Goal: Transaction & Acquisition: Purchase product/service

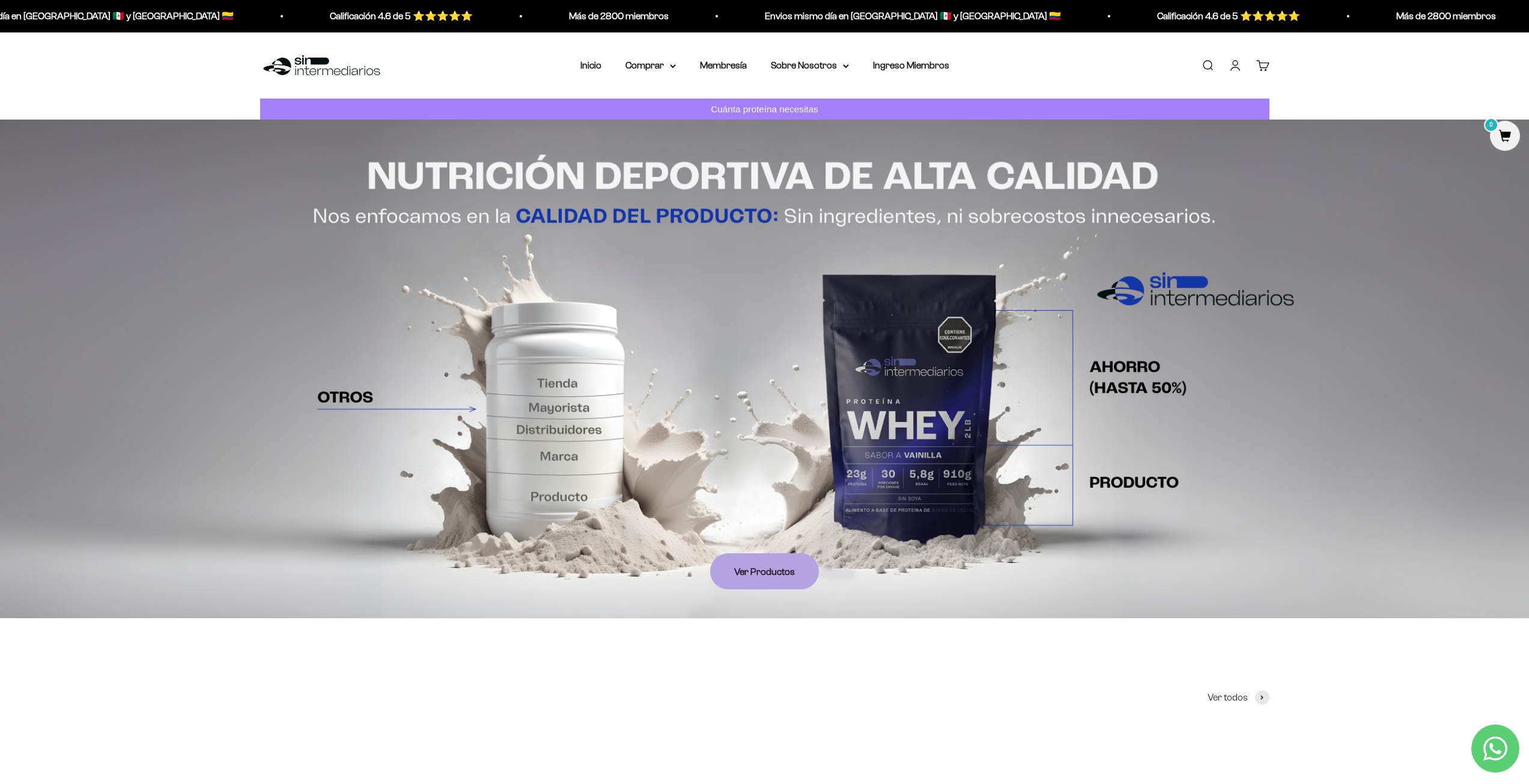
click at [1122, 66] on link "Iniciar sesión" at bounding box center [1235, 65] width 13 height 13
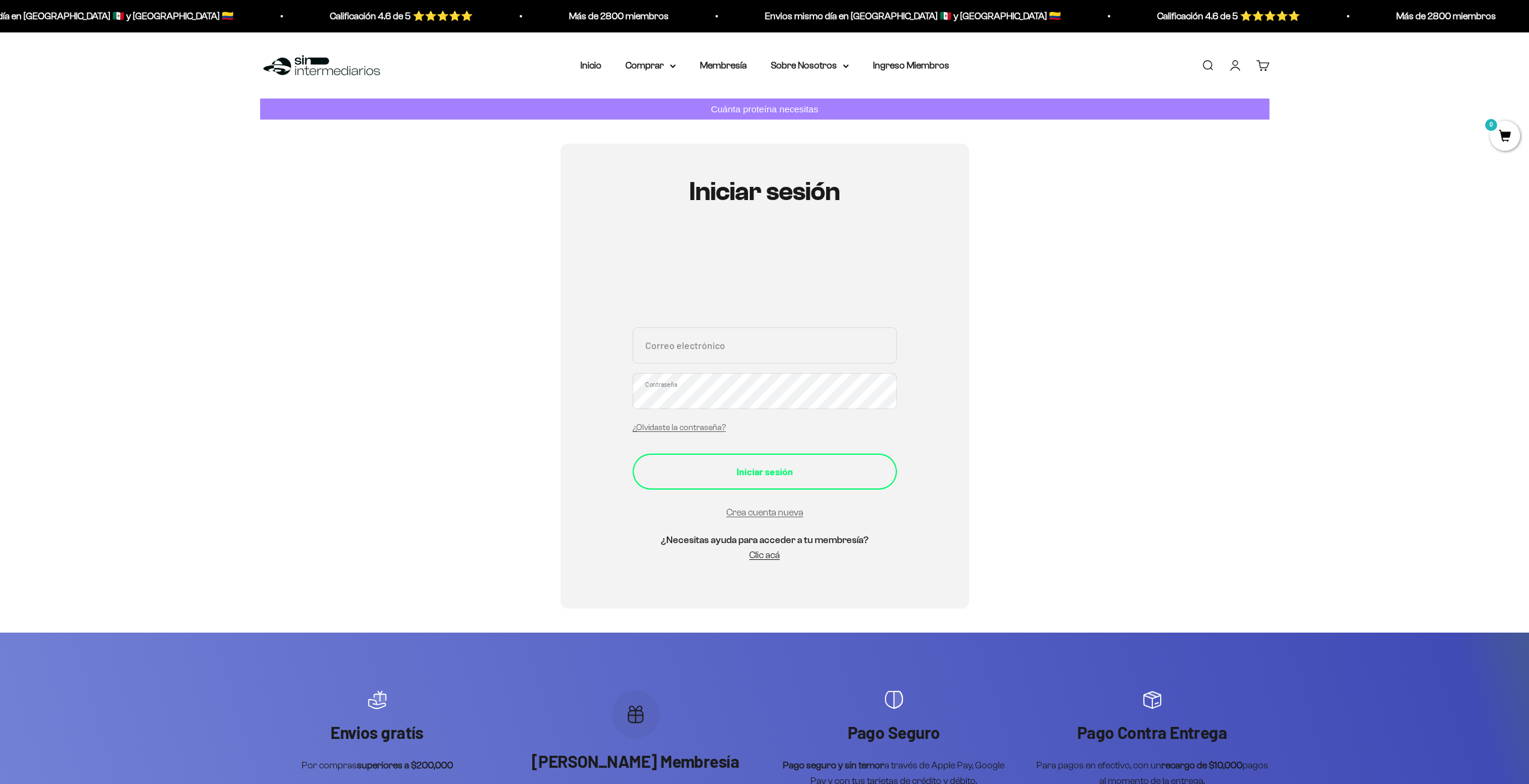
type input "chrismcruiz@gmail.com"
click at [758, 464] on div "Iniciar sesión" at bounding box center [764, 471] width 216 height 16
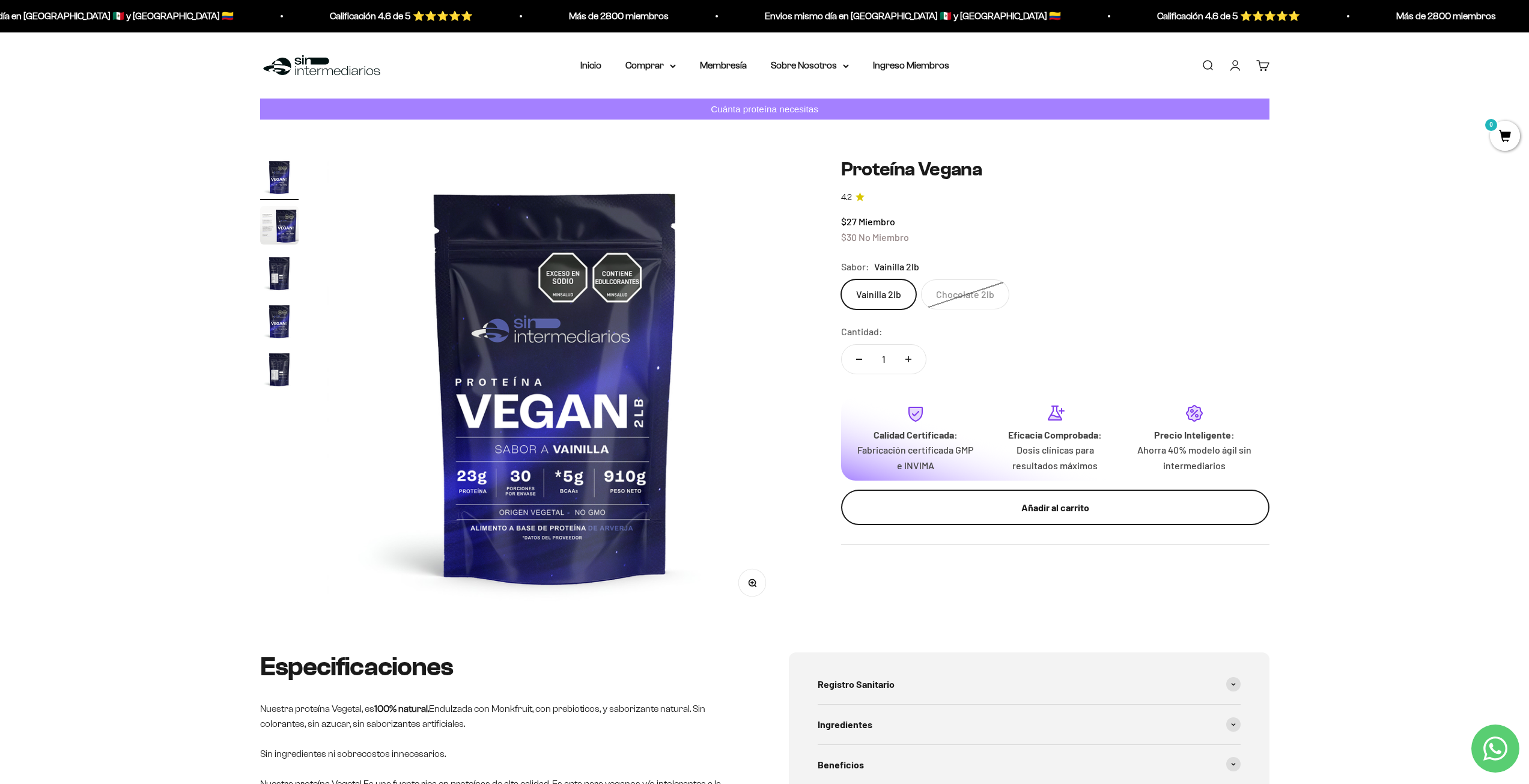
click at [1004, 499] on div "Añadir al carrito" at bounding box center [1055, 507] width 380 height 16
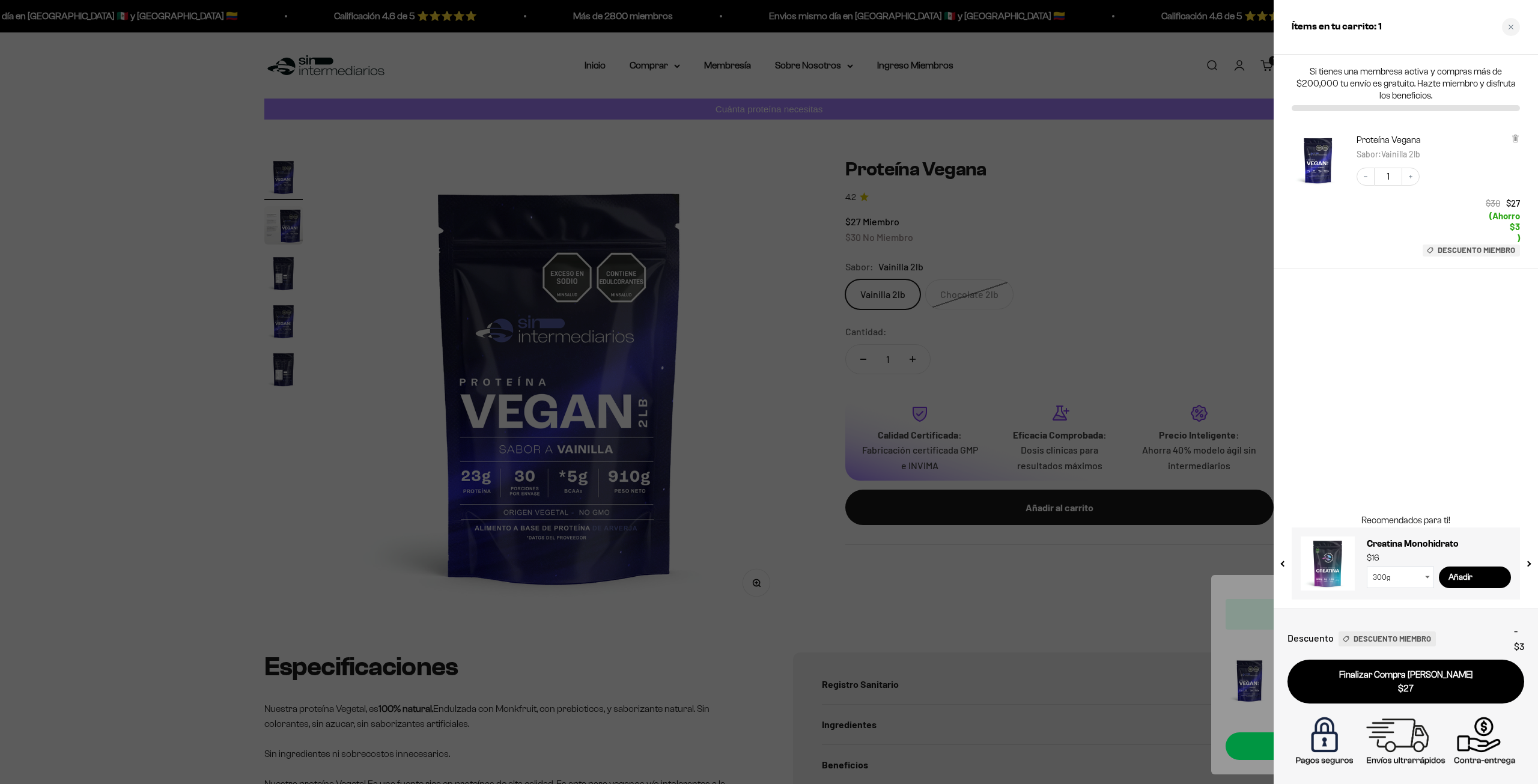
click at [1313, 149] on img "Proteína Vegana - Vainilla 2lb" at bounding box center [1317, 159] width 53 height 53
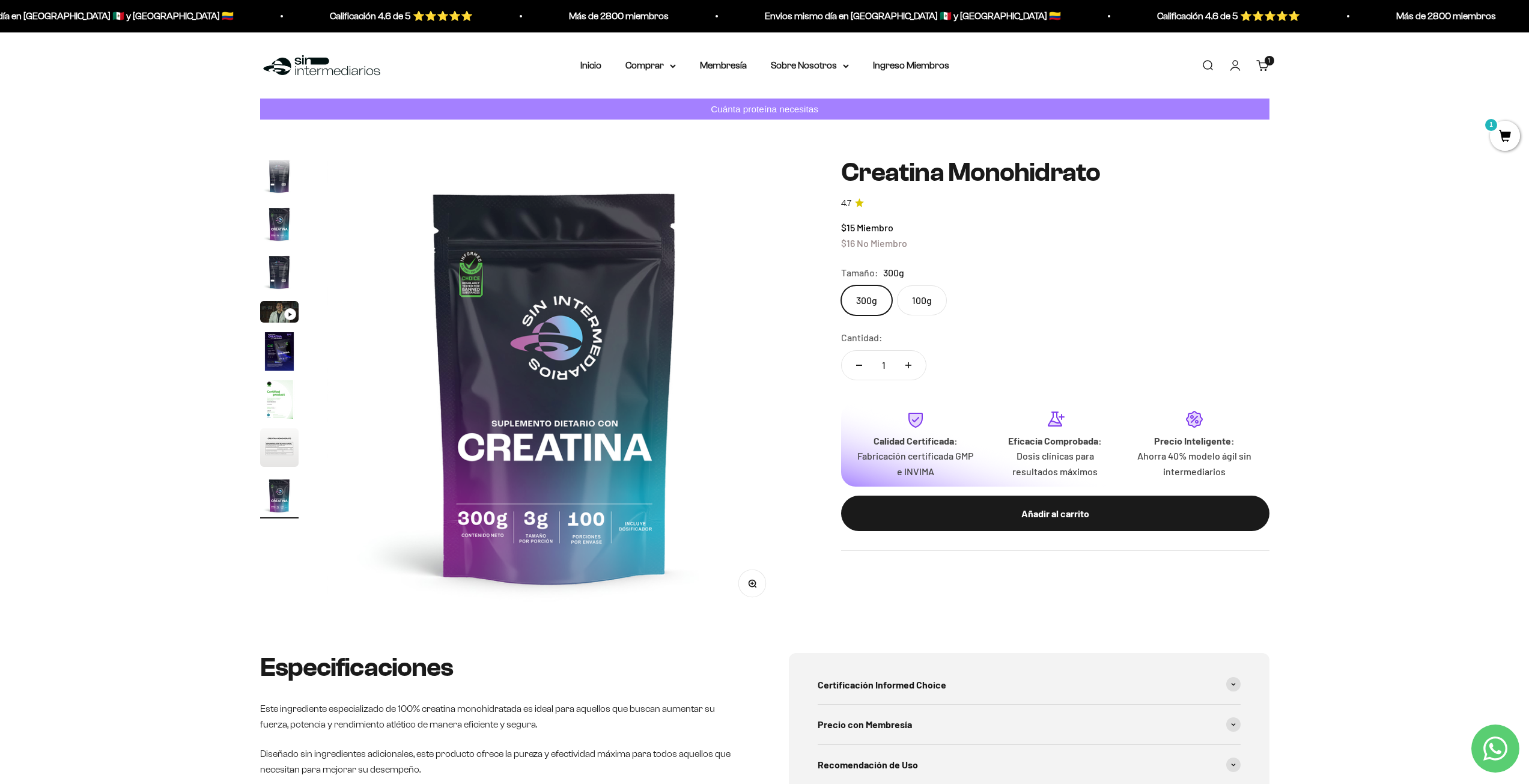
click at [919, 292] on label "100g" at bounding box center [922, 300] width 50 height 30
click at [841, 285] on input "100g" at bounding box center [840, 285] width 1 height 1
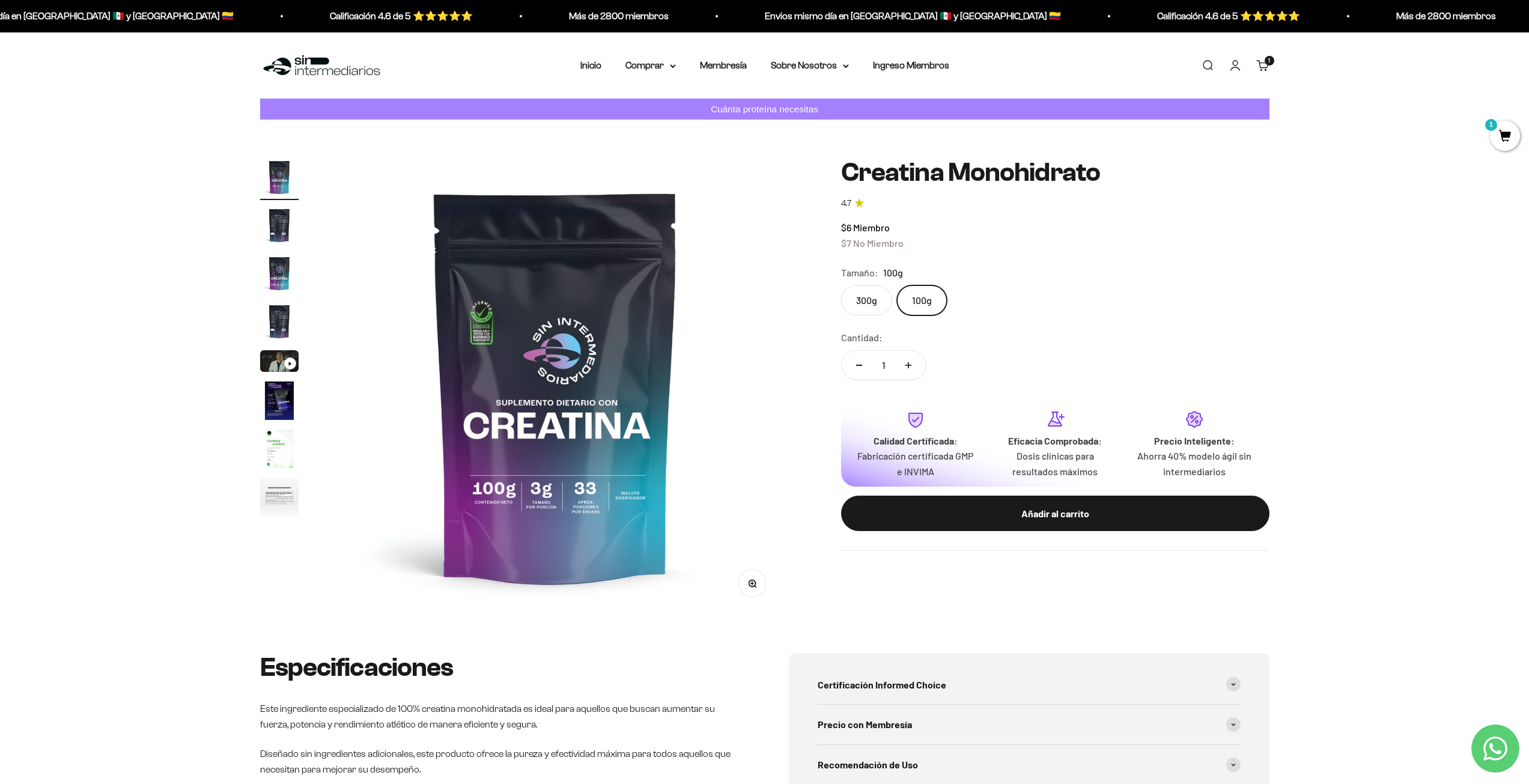
click at [868, 299] on label "300g" at bounding box center [866, 300] width 51 height 30
click at [841, 285] on input "300g" at bounding box center [840, 285] width 1 height 1
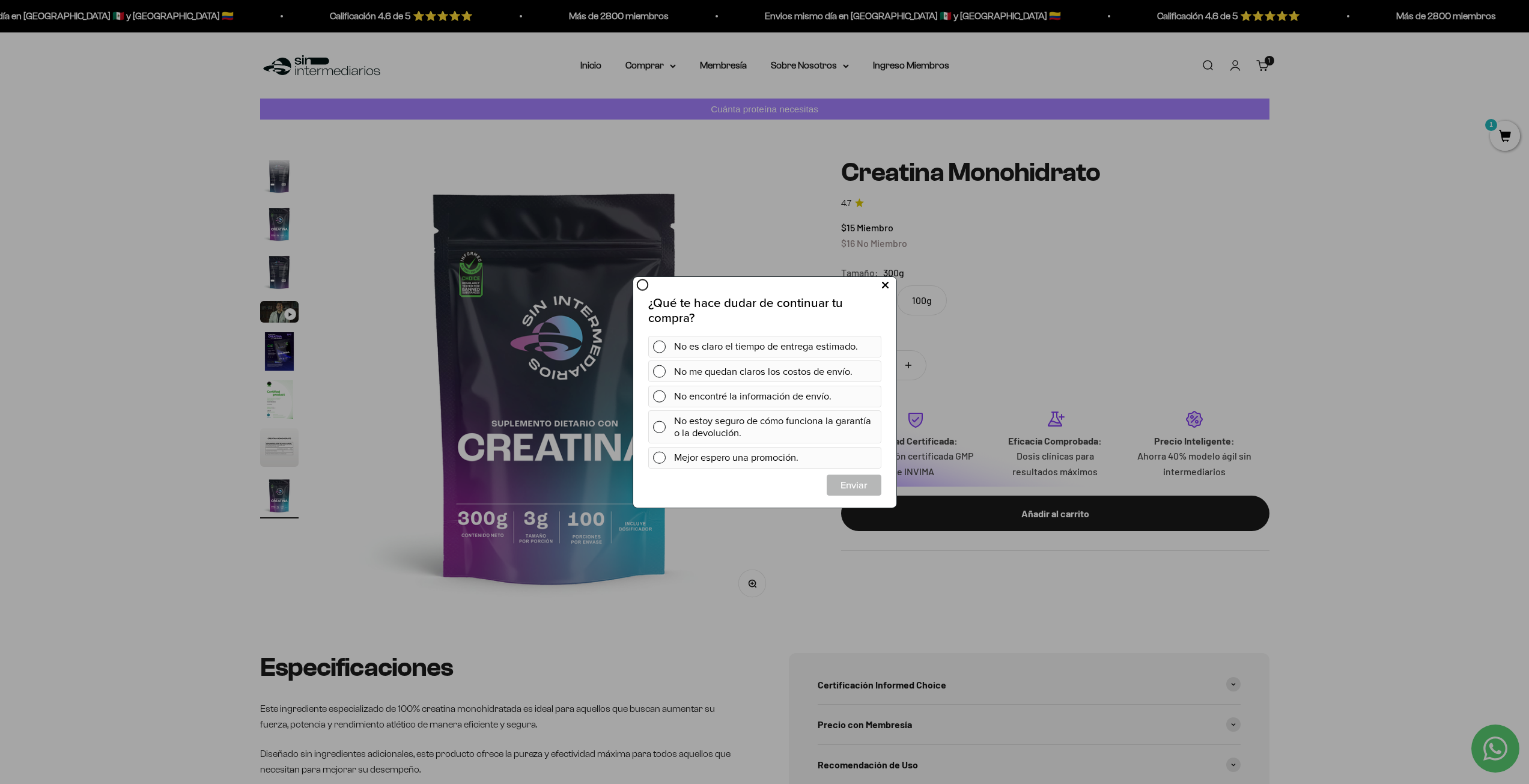
click at [884, 283] on icon at bounding box center [884, 285] width 6 height 16
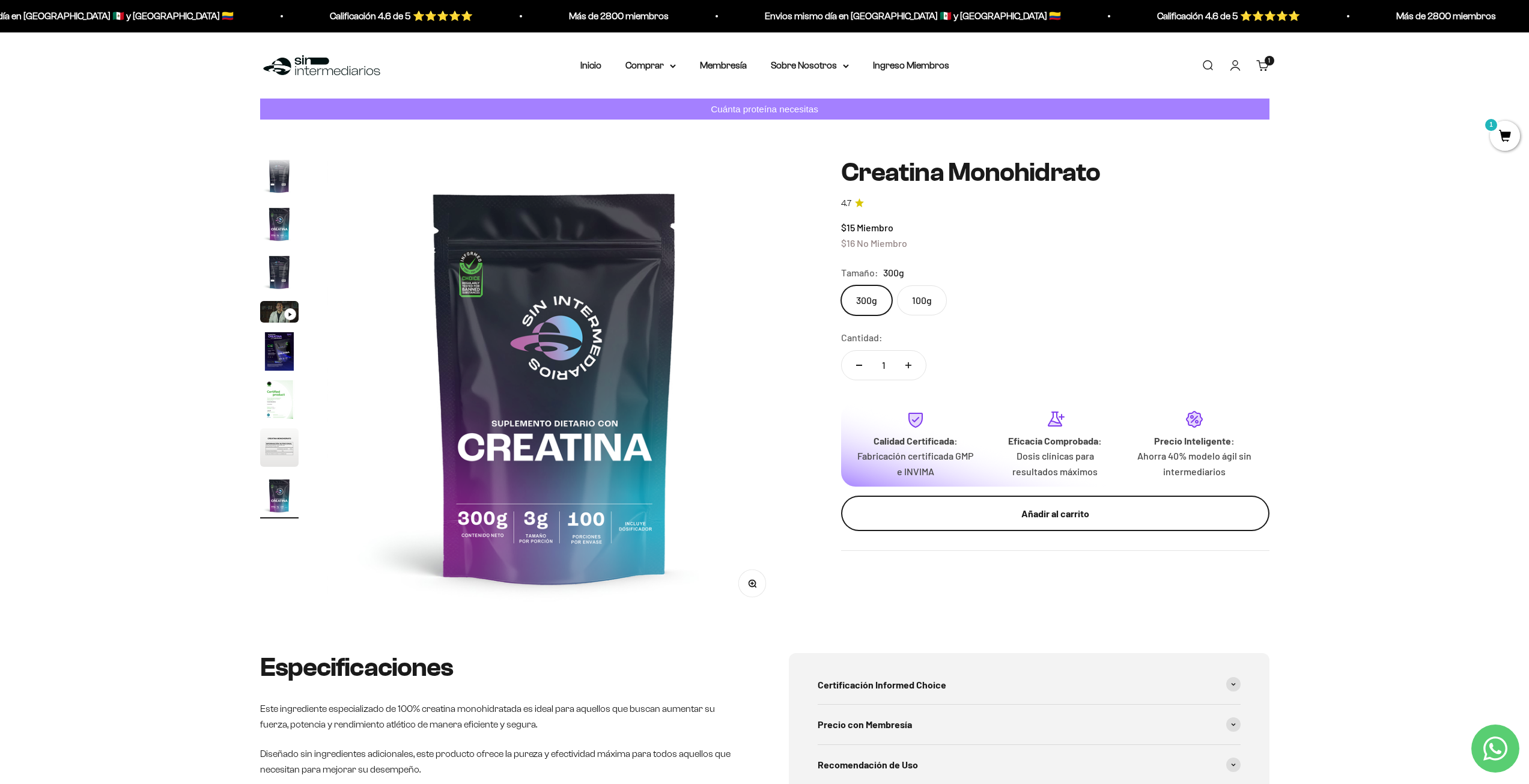
click at [994, 512] on div "Añadir al carrito" at bounding box center [1055, 513] width 380 height 16
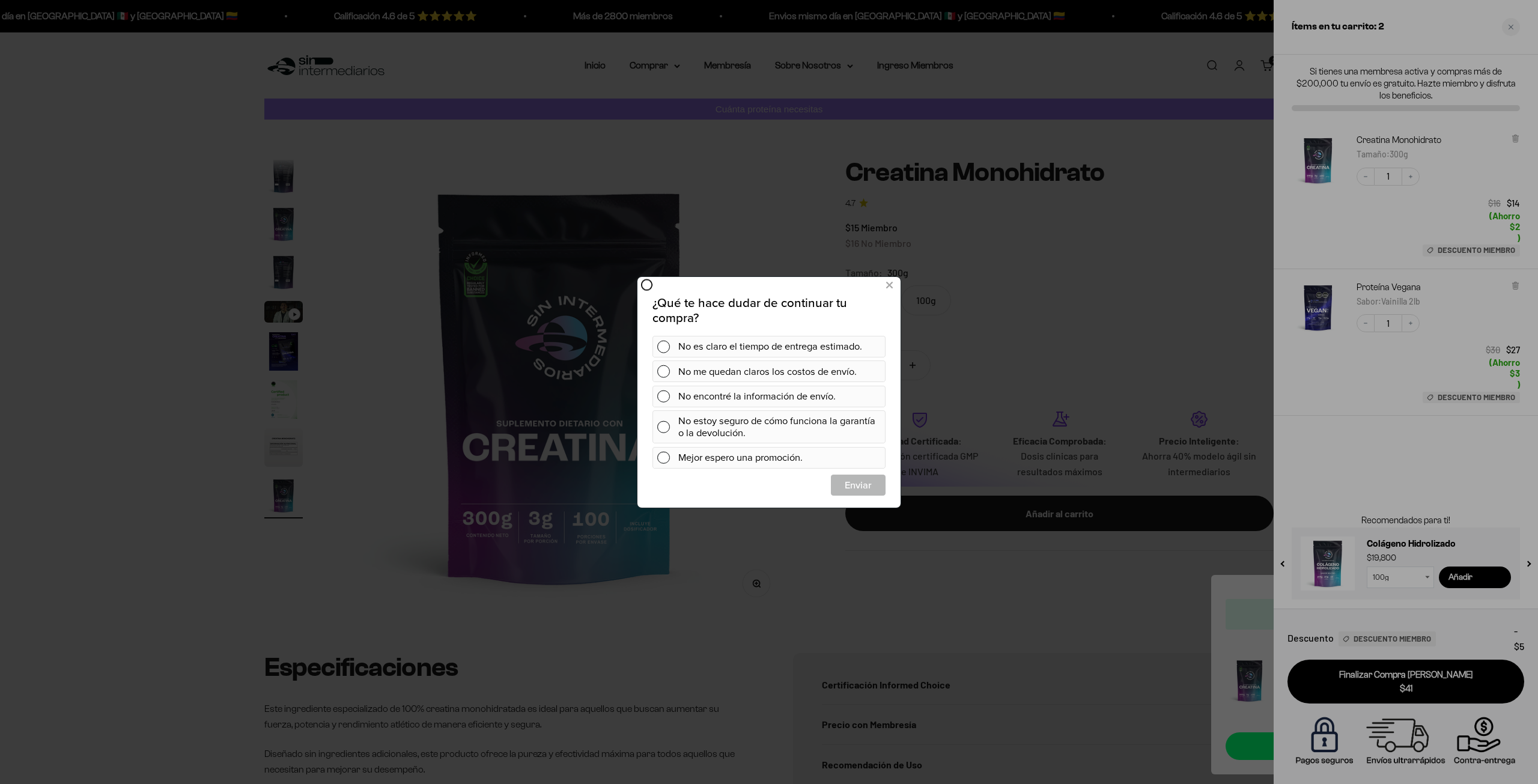
drag, startPoint x: 1122, startPoint y: 474, endPoint x: 1073, endPoint y: 453, distance: 53.3
click at [1122, 474] on div at bounding box center [769, 392] width 1538 height 784
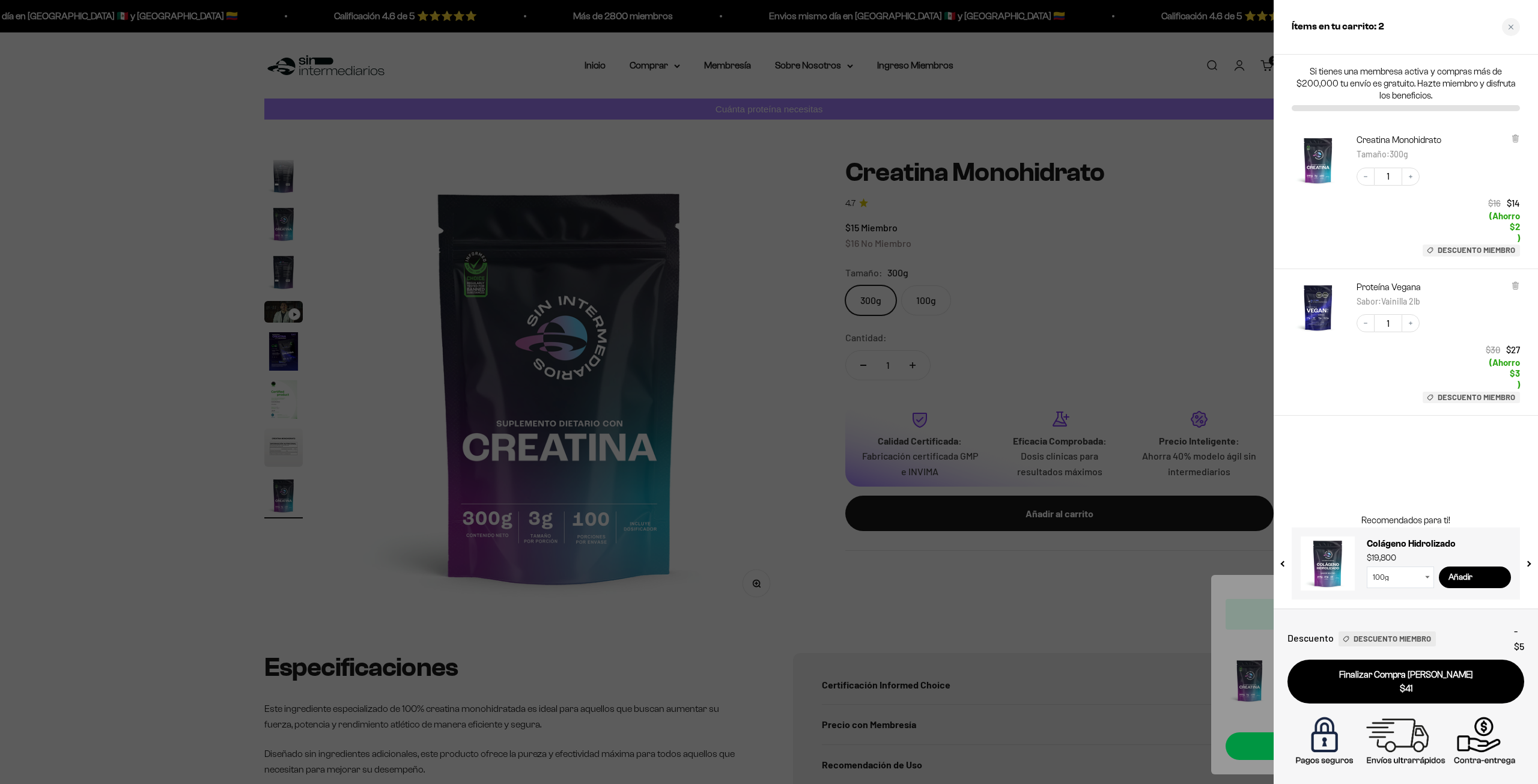
click at [945, 319] on div at bounding box center [769, 392] width 1538 height 784
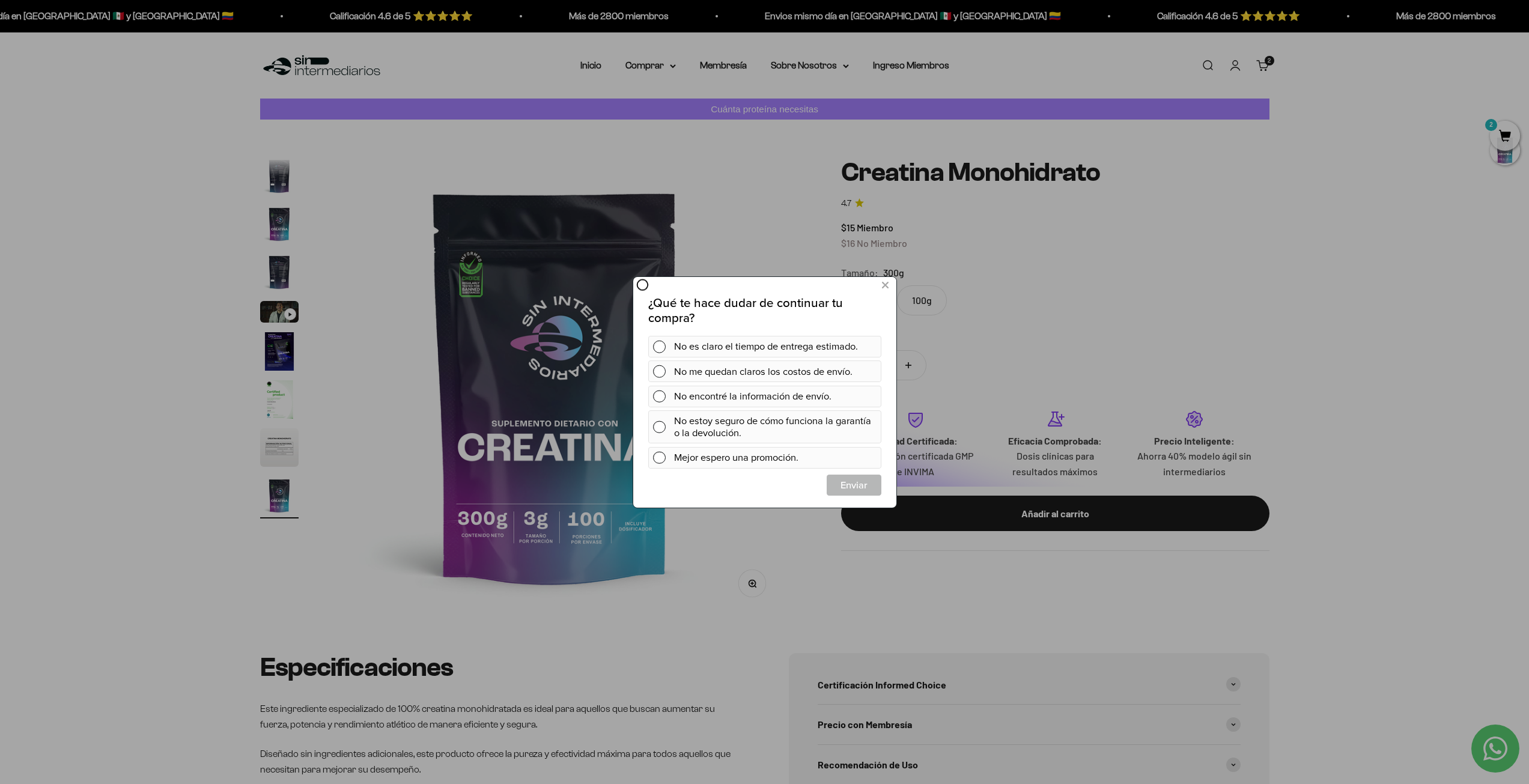
click at [639, 282] on icon at bounding box center [642, 285] width 13 height 13
click at [881, 285] on icon at bounding box center [884, 285] width 6 height 16
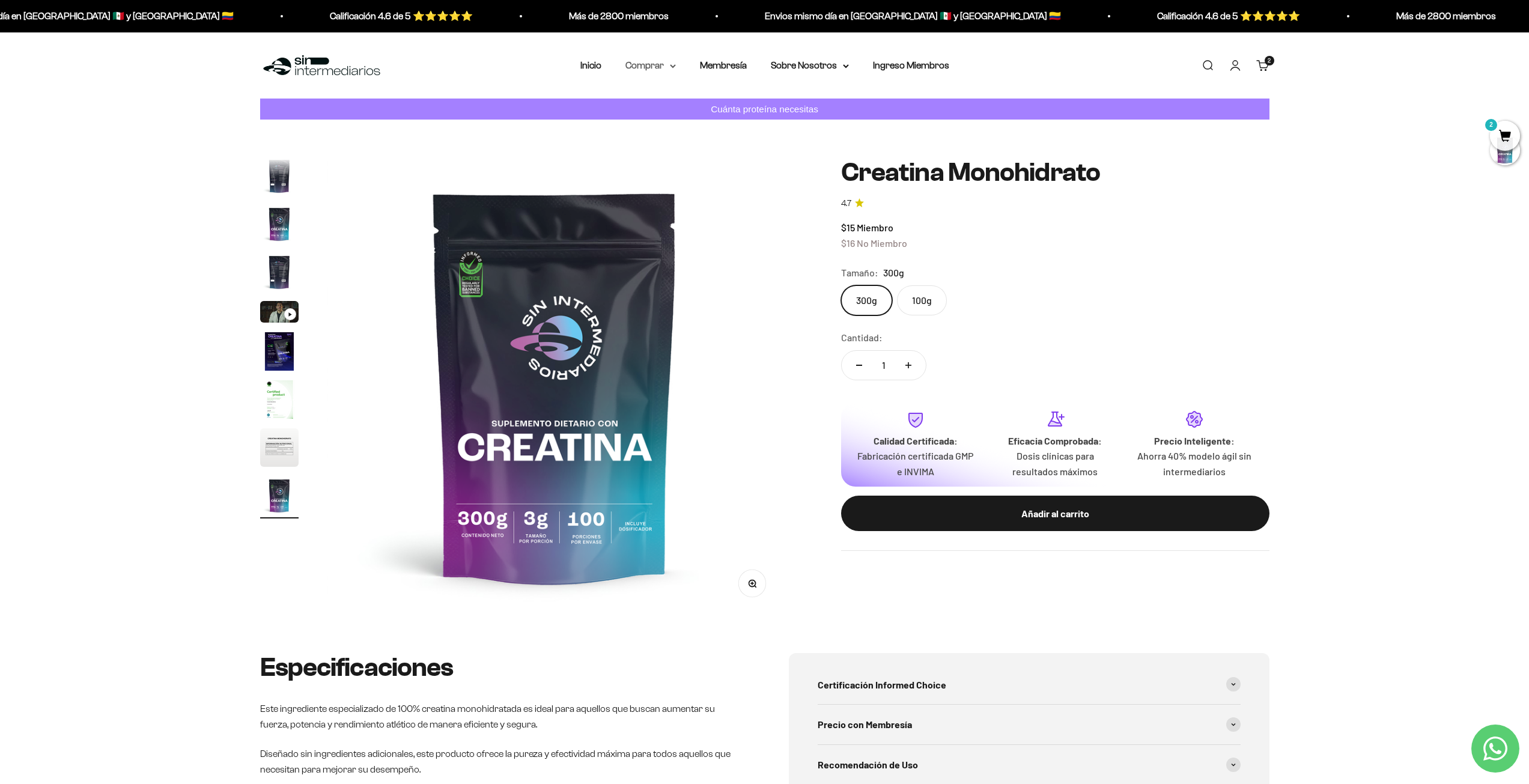
click at [663, 70] on summary "Comprar" at bounding box center [650, 65] width 50 height 16
click at [666, 176] on span "Todos Los Productos" at bounding box center [676, 171] width 88 height 16
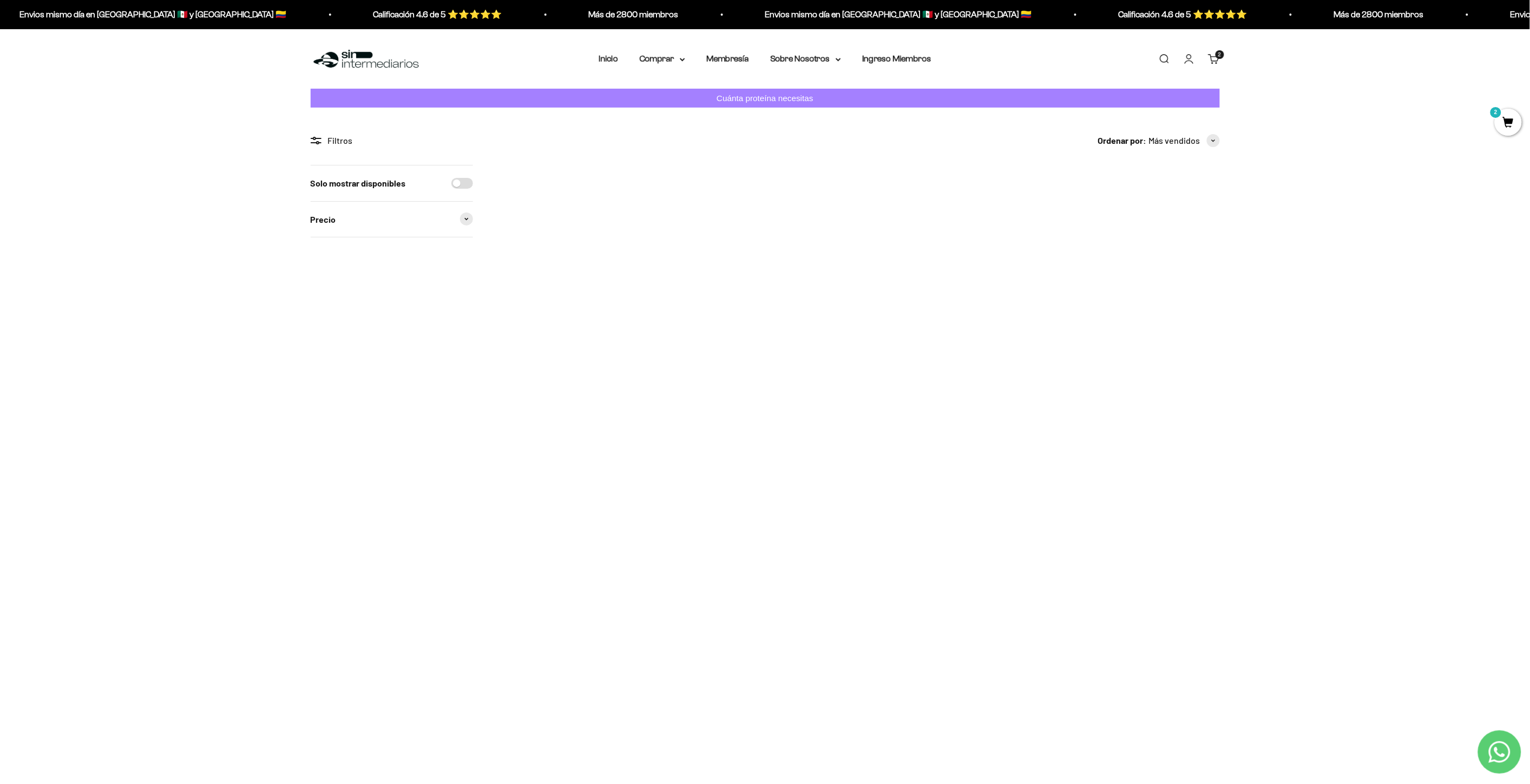
click at [462, 217] on span at bounding box center [467, 220] width 13 height 13
click at [340, 256] on label "$USD" at bounding box center [342, 264] width 63 height 24
click at [343, 258] on input "$USD" at bounding box center [353, 264] width 21 height 12
click at [329, 263] on span "$USD" at bounding box center [328, 264] width 18 height 12
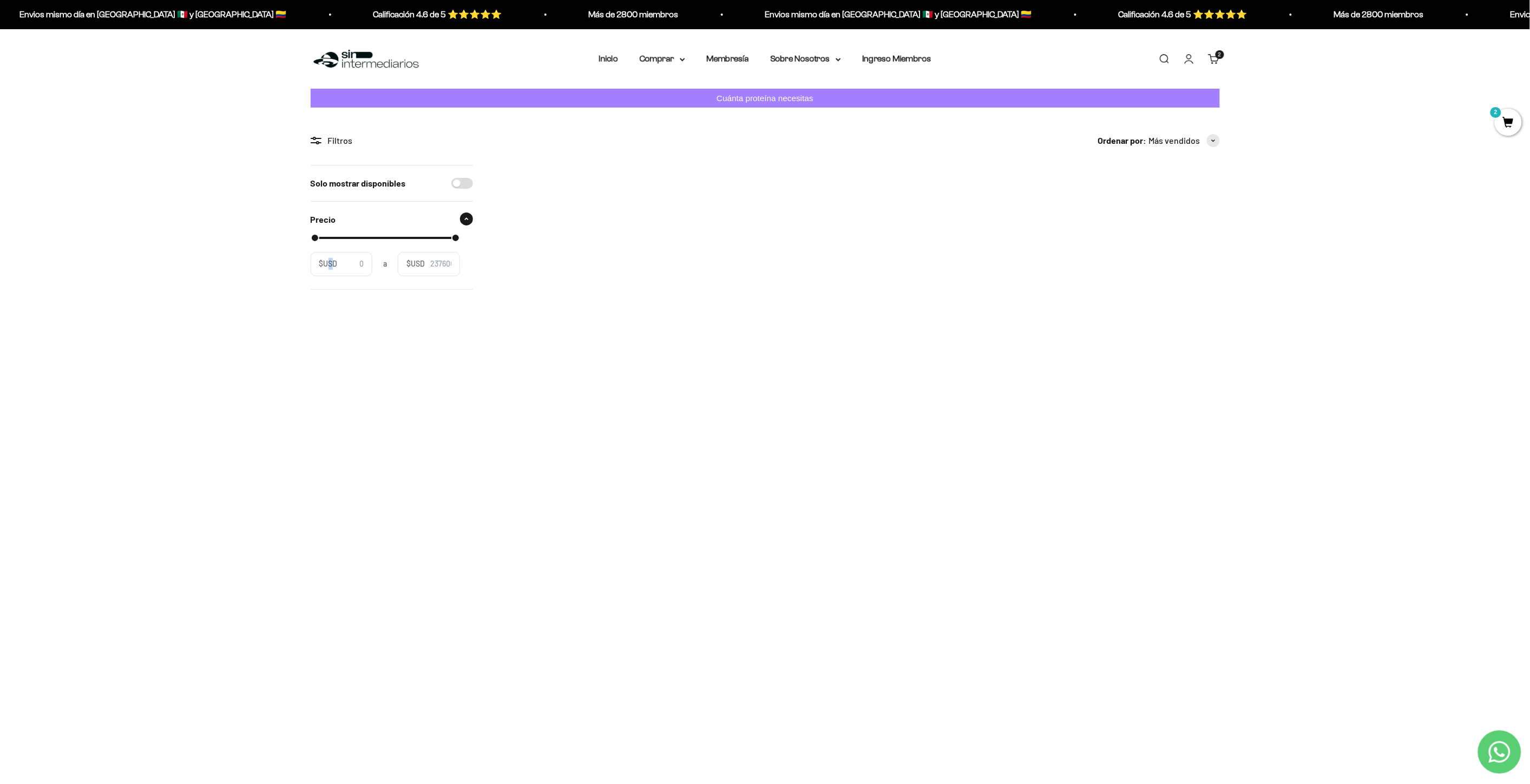
click at [329, 263] on span "$USD" at bounding box center [328, 264] width 18 height 12
click at [343, 263] on input "$USD" at bounding box center [353, 264] width 21 height 12
click at [329, 263] on span "$USD" at bounding box center [328, 264] width 18 height 12
click at [343, 263] on input "$USD" at bounding box center [353, 264] width 21 height 12
click at [408, 261] on span "$USD" at bounding box center [416, 264] width 18 height 12
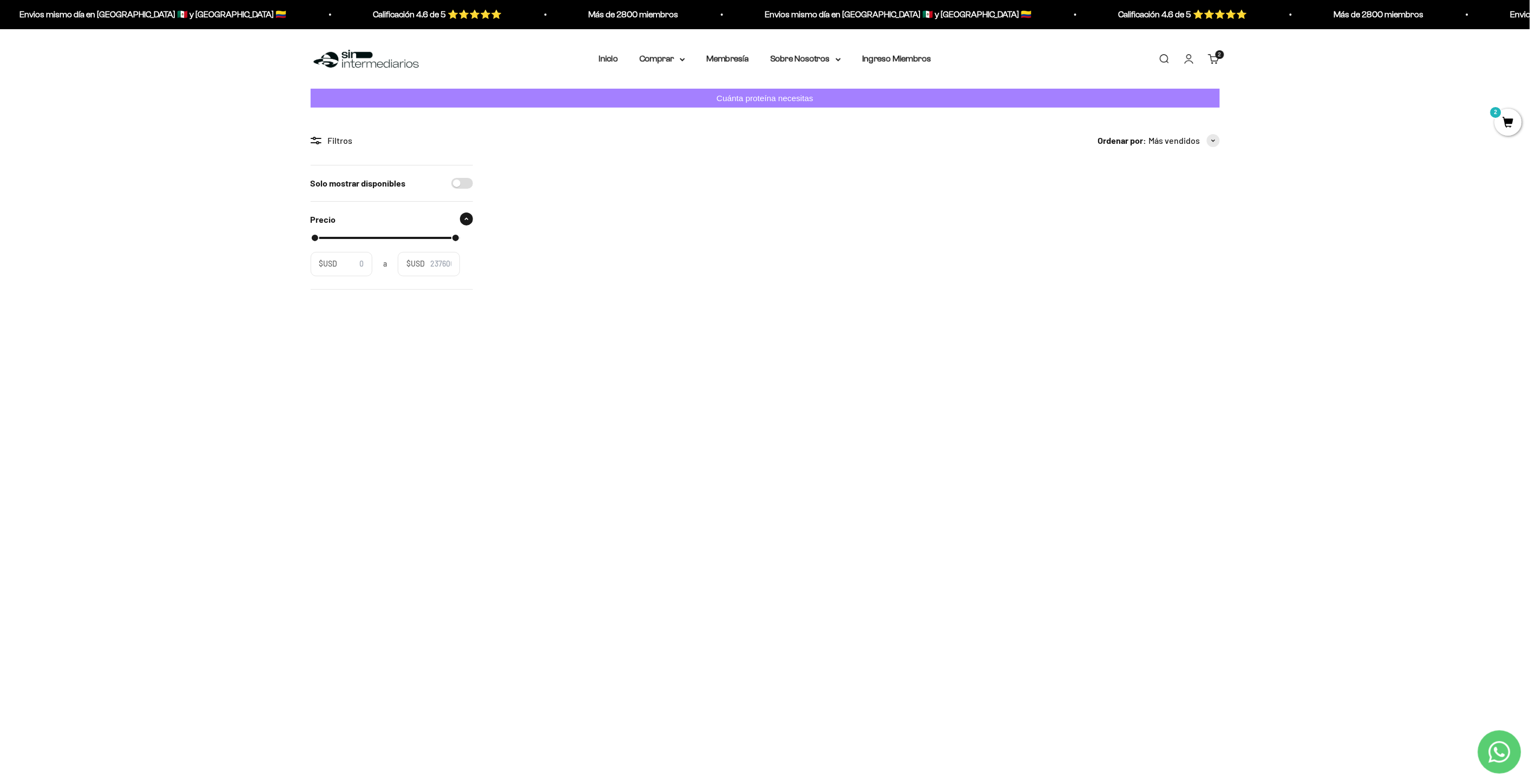
click at [430, 261] on input "$USD" at bounding box center [440, 264] width 21 height 12
click at [337, 271] on label "$USD" at bounding box center [342, 264] width 63 height 24
click at [343, 270] on input "$USD" at bounding box center [353, 264] width 21 height 12
click at [338, 134] on div "Filtros" at bounding box center [392, 140] width 162 height 14
click at [249, 18] on p "Envios mismo día en [GEOGRAPHIC_DATA] 🇲🇽 y [GEOGRAPHIC_DATA] 🇨🇴" at bounding box center [115, 14] width 266 height 14
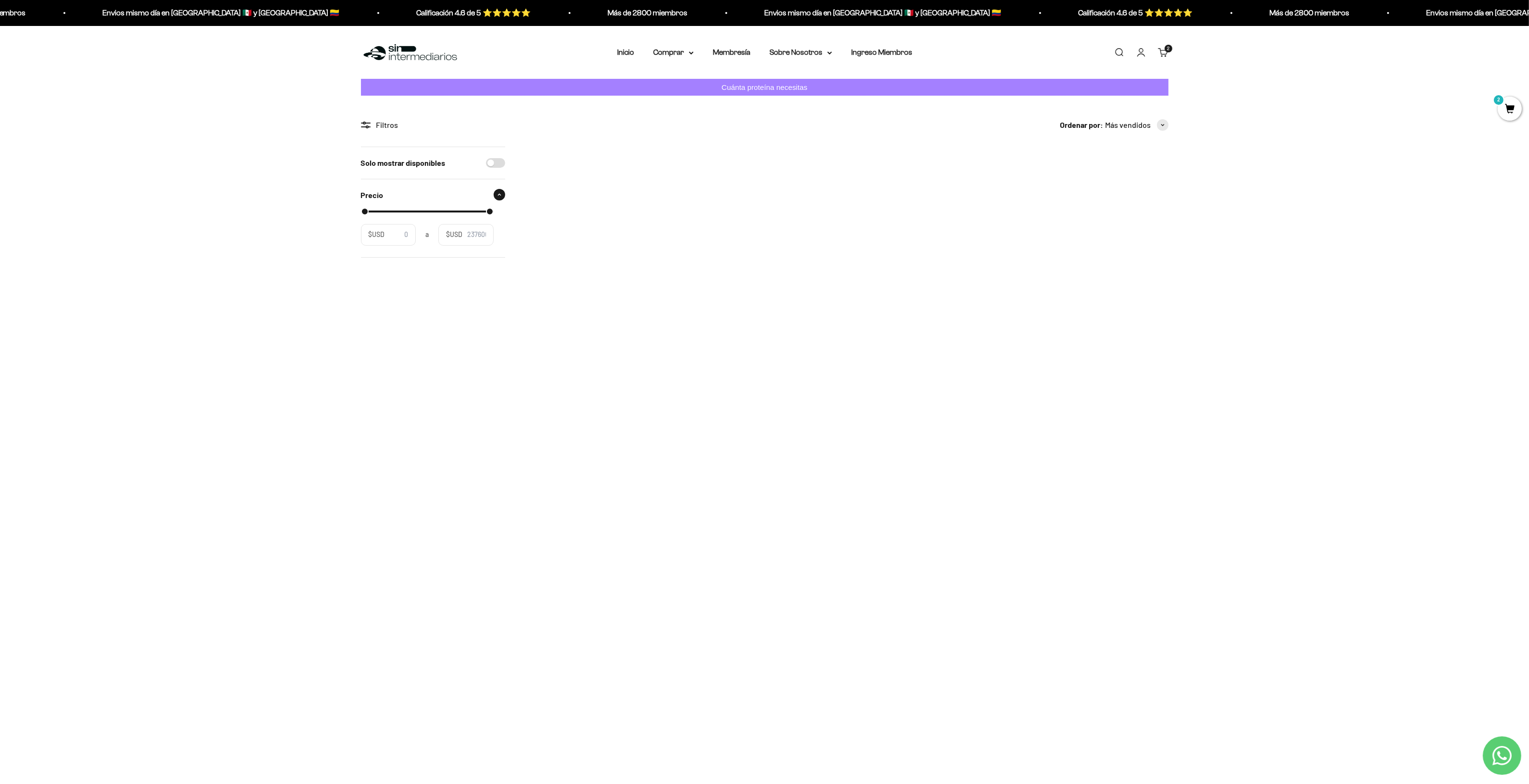
click at [1166, 58] on link "Carrito 2 artículos 2" at bounding box center [1163, 52] width 10 height 10
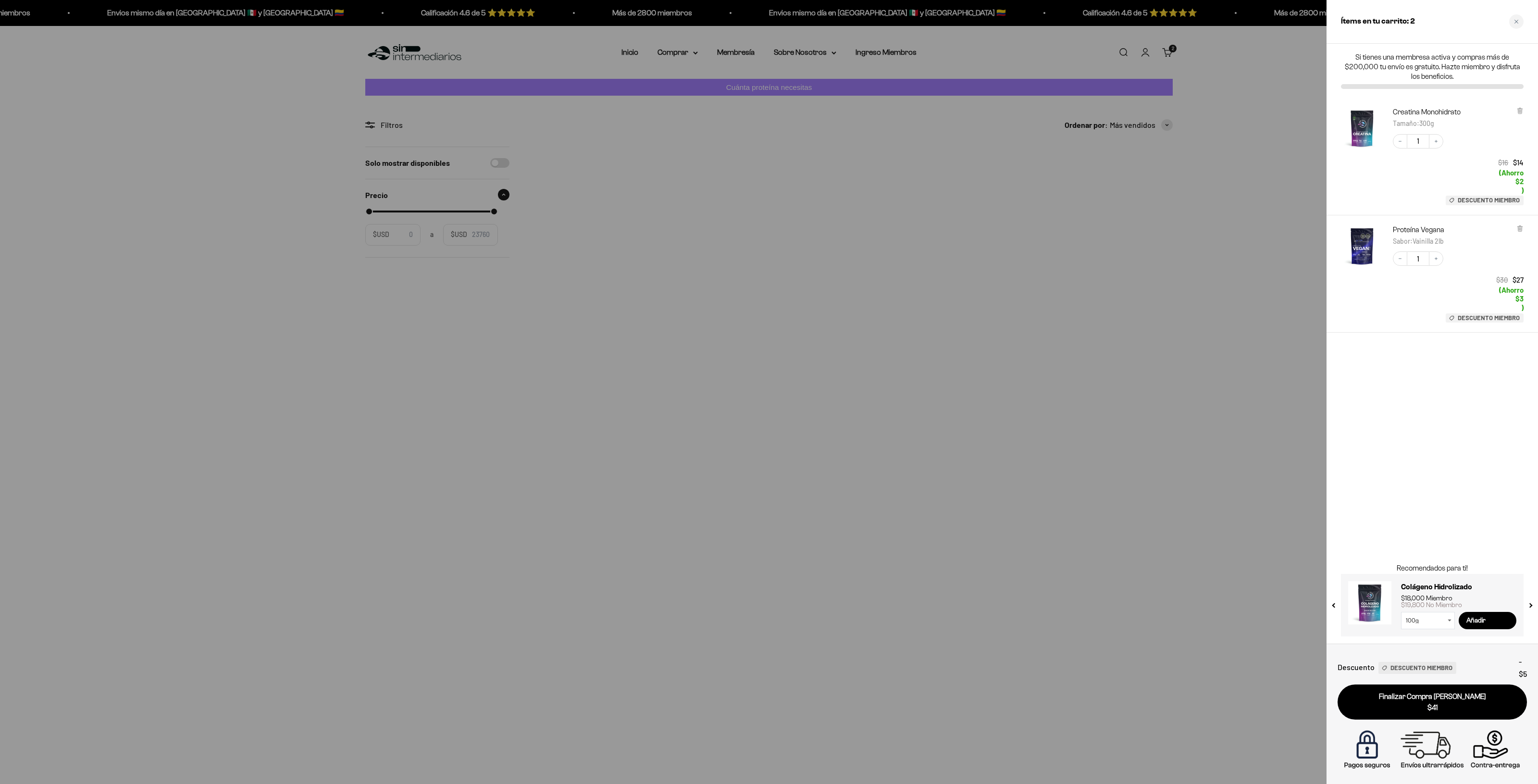
click at [1230, 289] on div at bounding box center [769, 392] width 1538 height 784
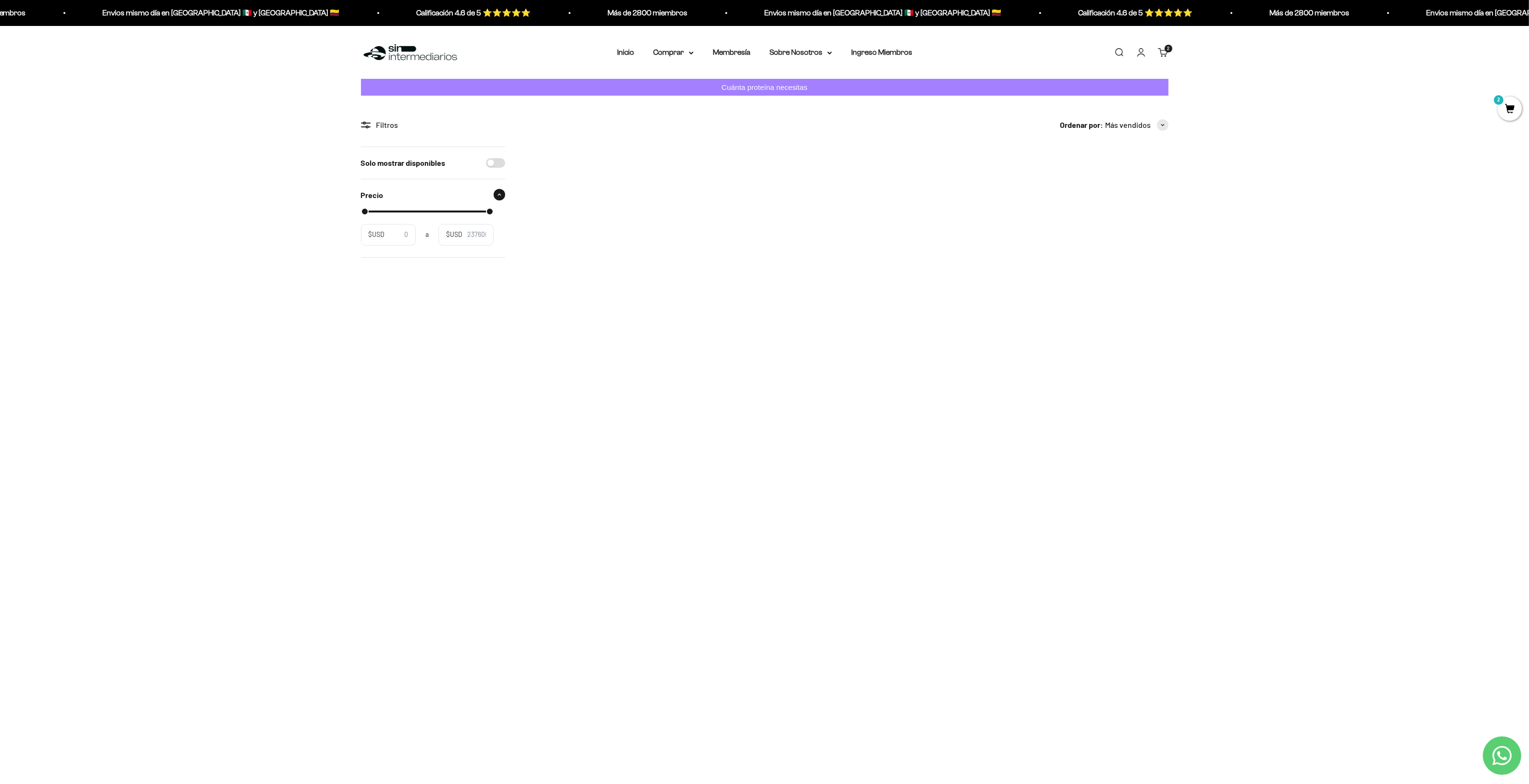
click at [849, 282] on link "[MEDICAL_DATA] - [PERSON_NAME]" at bounding box center [847, 283] width 115 height 8
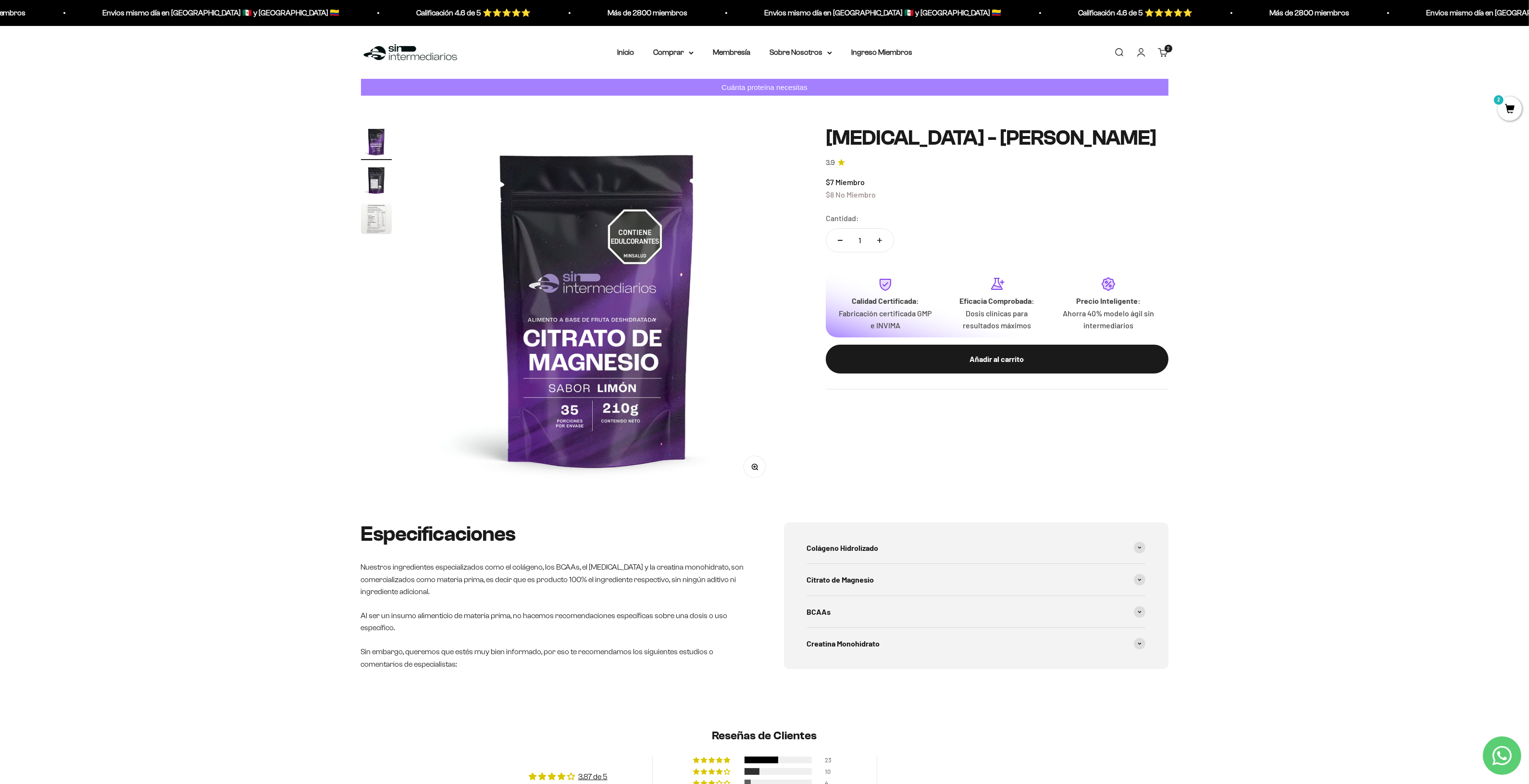
click at [977, 360] on div "Añadir al carrito" at bounding box center [997, 359] width 304 height 13
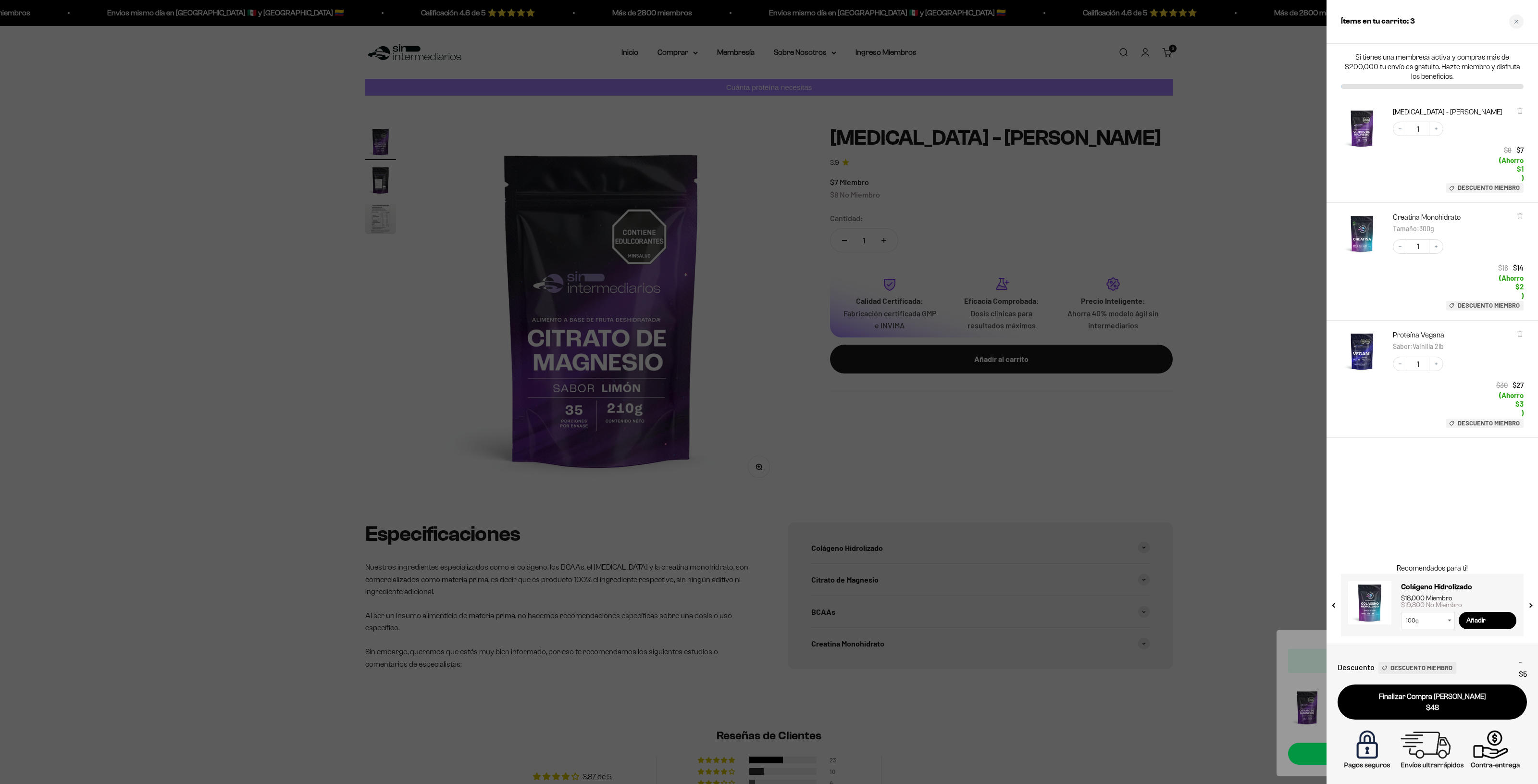
click at [1463, 510] on div "Si tienes una membresa activa y compras más de $200,000 tu envío es gratuito. H…" at bounding box center [1432, 343] width 211 height 600
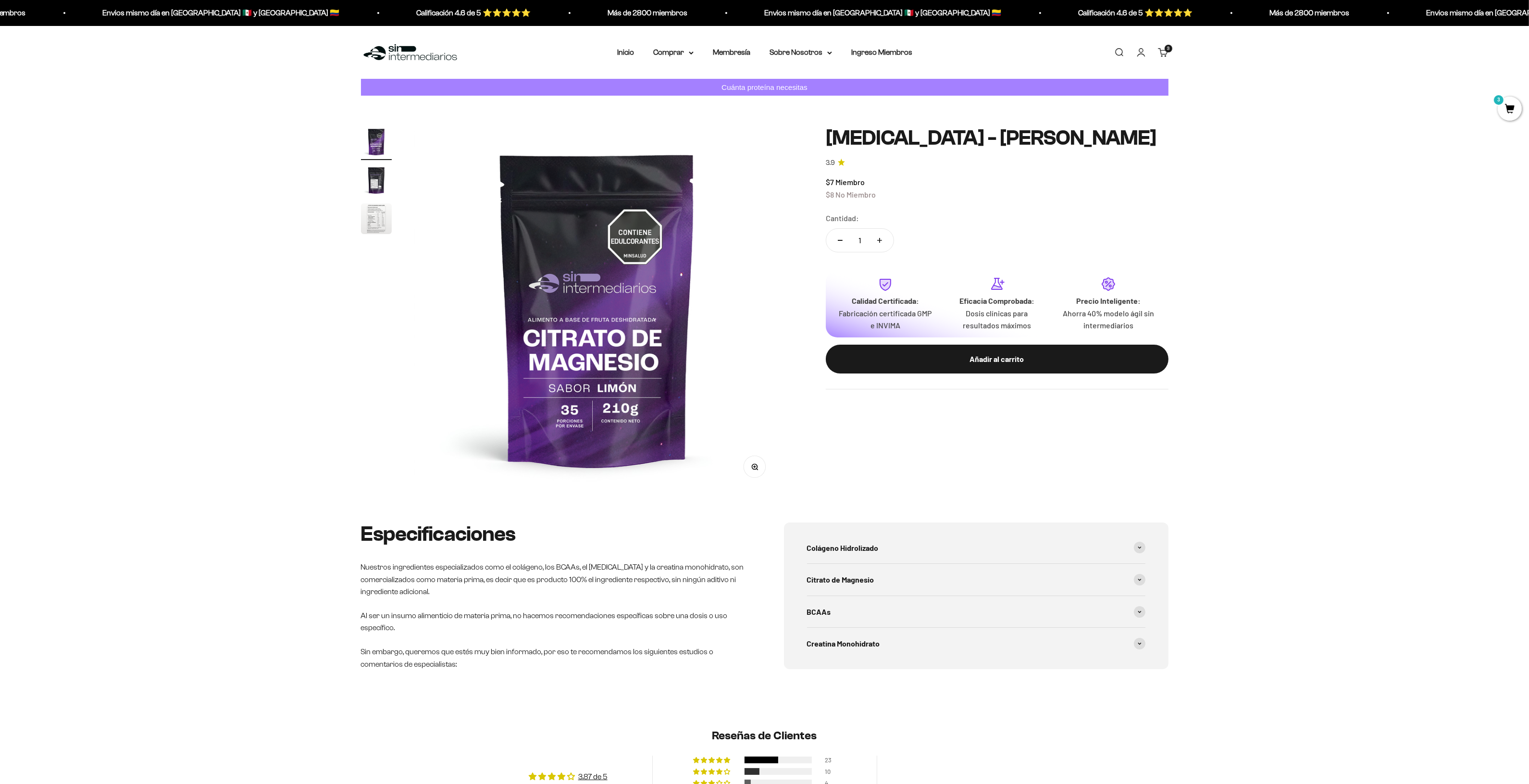
click at [1158, 50] on link "Carrito 3 artículos 3" at bounding box center [1163, 52] width 10 height 10
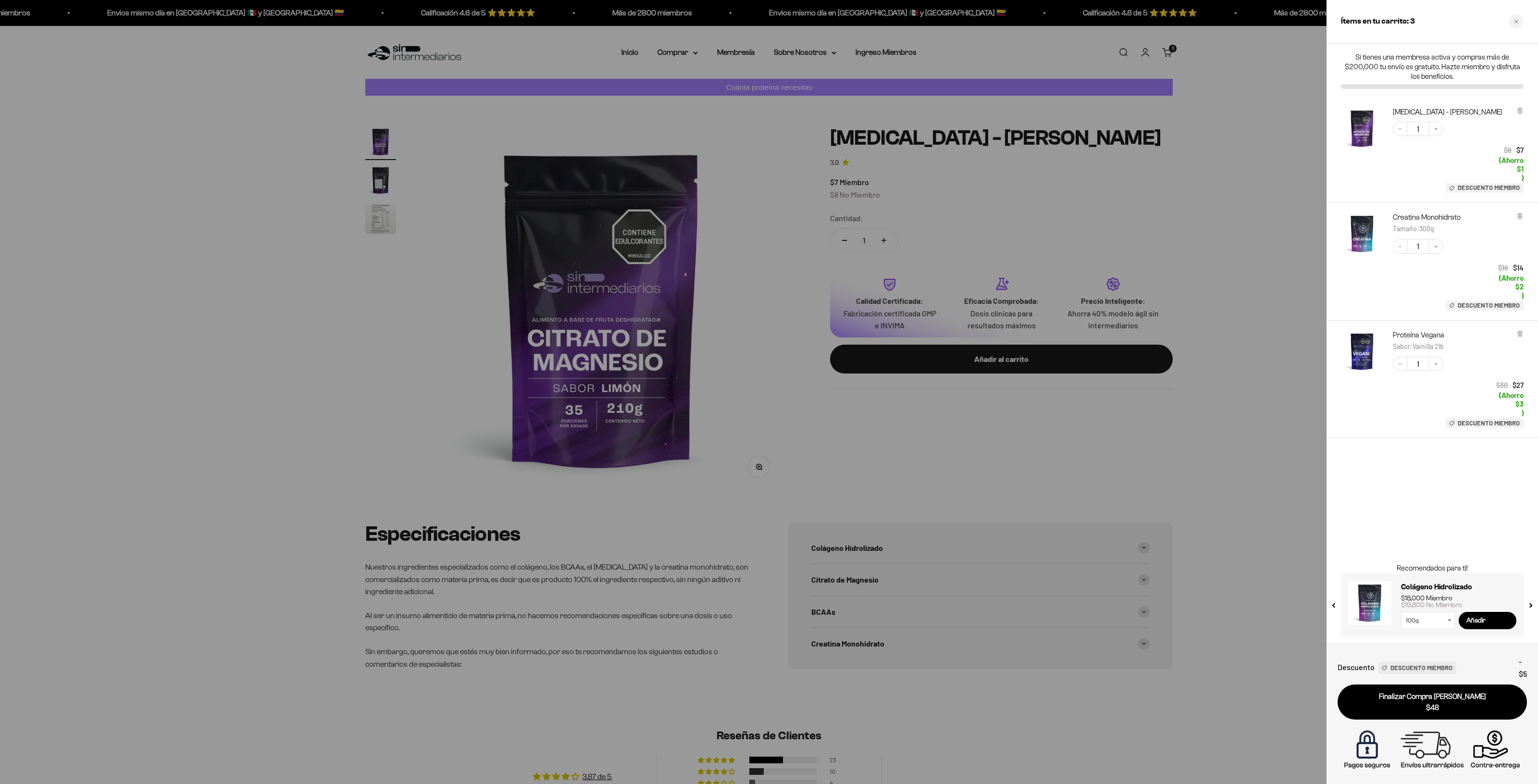
drag, startPoint x: 1238, startPoint y: 44, endPoint x: 1186, endPoint y: 30, distance: 53.9
click at [1238, 44] on div at bounding box center [769, 392] width 1538 height 784
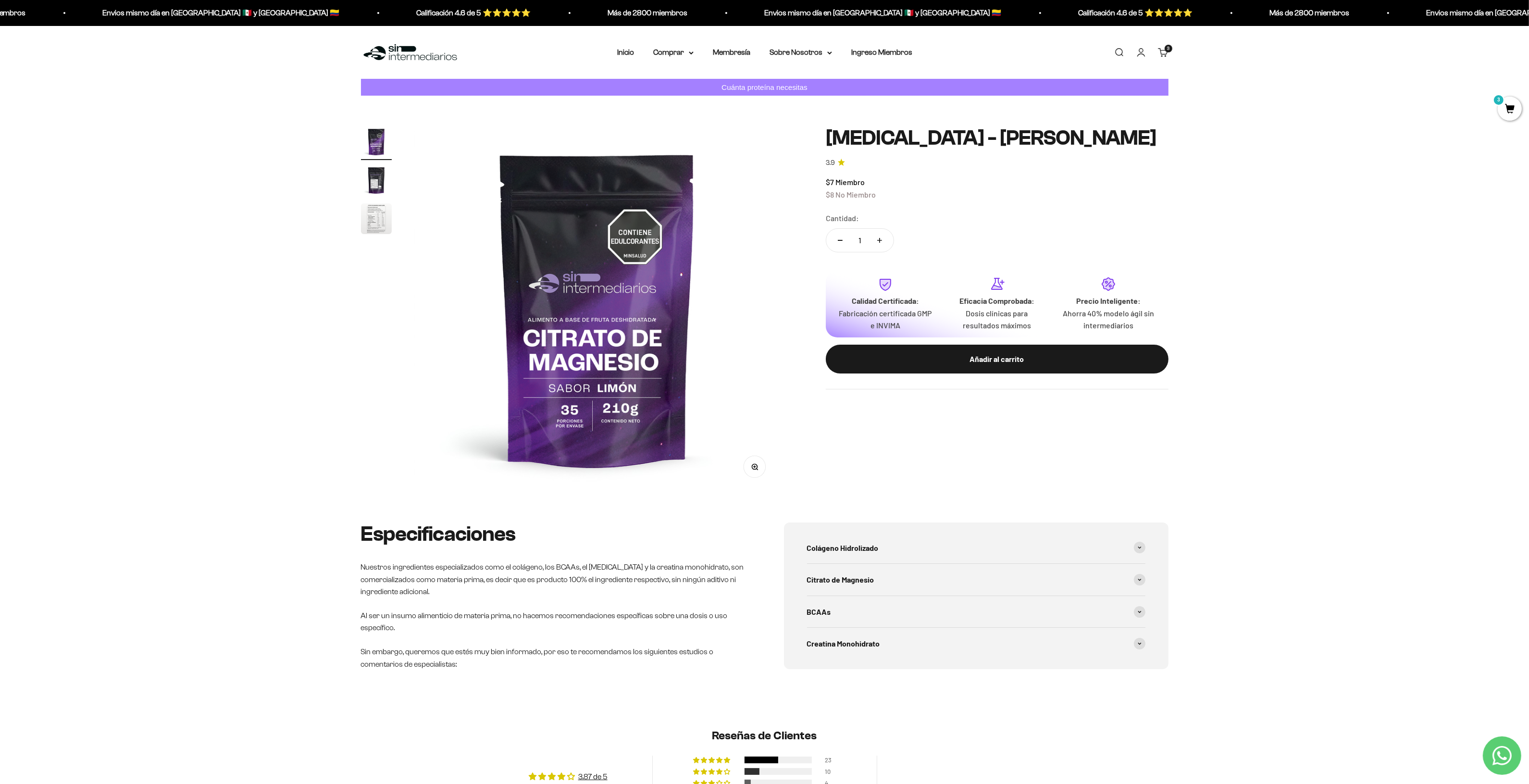
click at [943, 10] on span "Envios mismo día en México 🇲🇽 y Colombia 🇨🇴 Calificación 4.6 de 5 ⭐️⭐️⭐️⭐️⭐️ Má…" at bounding box center [1078, 13] width 662 height 13
drag, startPoint x: 837, startPoint y: 10, endPoint x: 663, endPoint y: 15, distance: 174.1
click at [829, 10] on p "Envios mismo día en [GEOGRAPHIC_DATA] 🇲🇽 y [GEOGRAPHIC_DATA] 🇨🇴" at bounding box center [844, 13] width 237 height 13
click at [655, 13] on p "Más de 2800 miembros" at bounding box center [634, 13] width 80 height 13
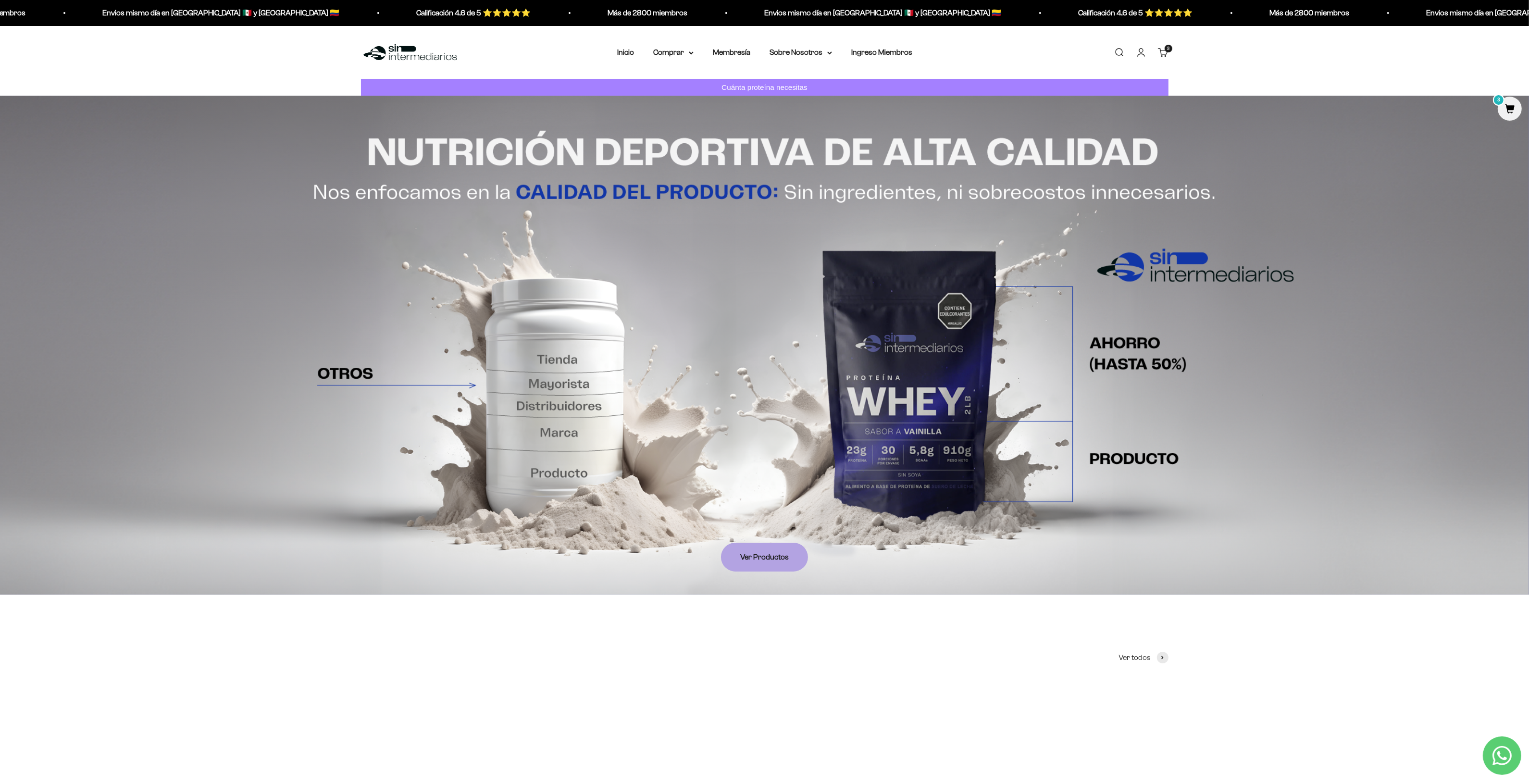
click at [1158, 53] on link "Carrito 3 artículos 3" at bounding box center [1163, 52] width 10 height 10
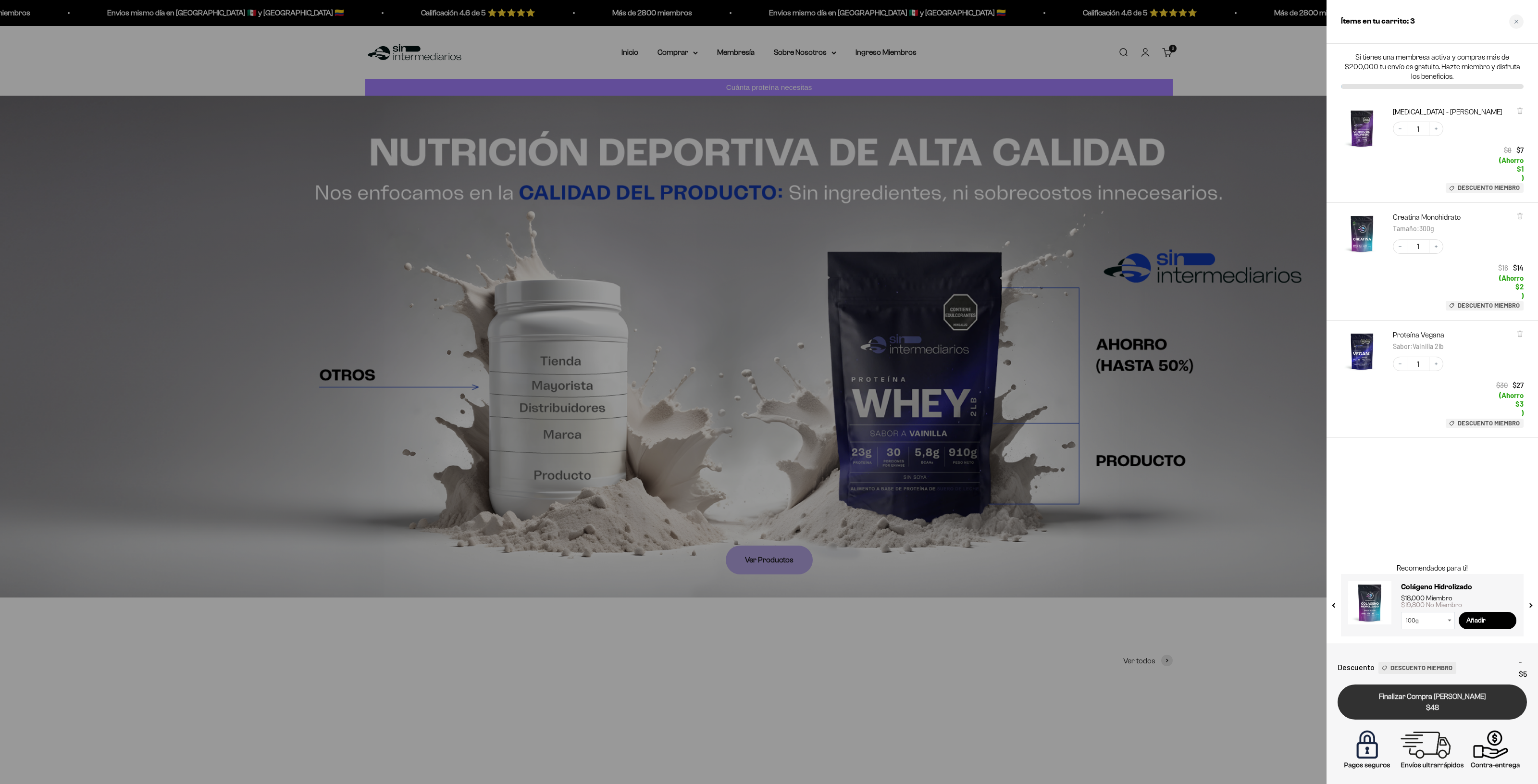
click at [1433, 702] on span "$48" at bounding box center [1432, 708] width 176 height 11
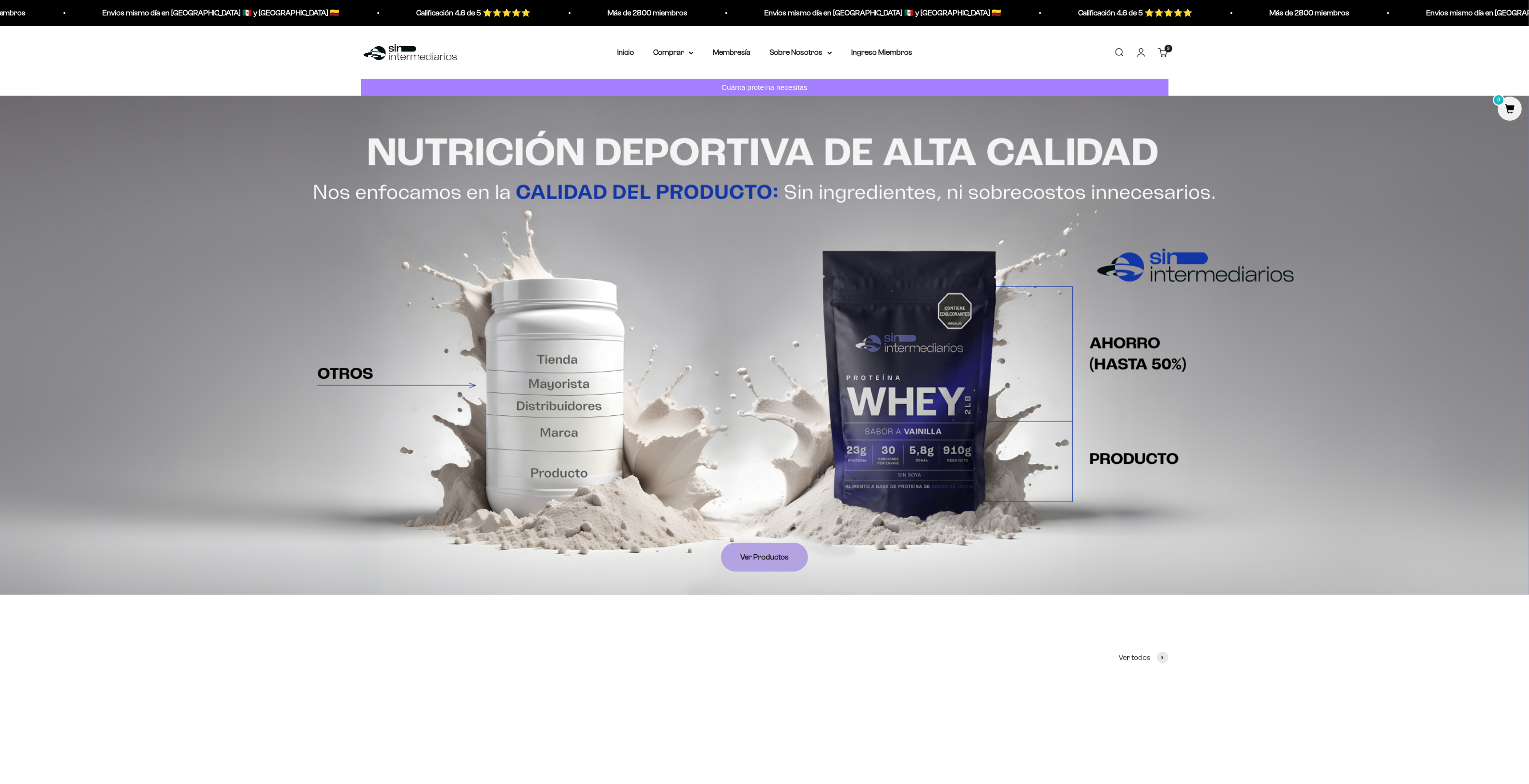
click at [1168, 47] on link "Carrito 3 artículos 3" at bounding box center [1163, 52] width 10 height 10
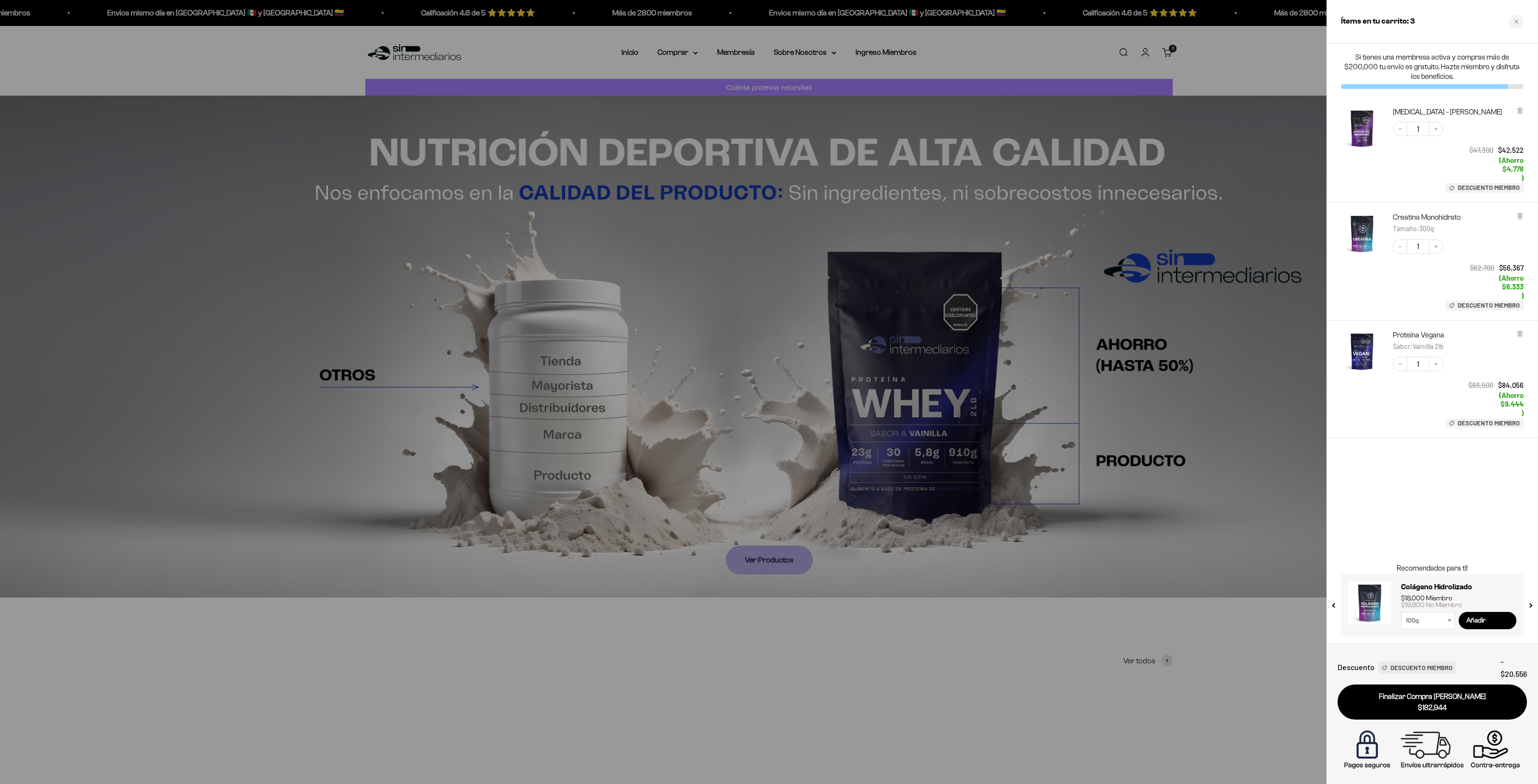
click at [1374, 212] on img "Creatina Monohidrato - 300g" at bounding box center [1362, 233] width 42 height 42
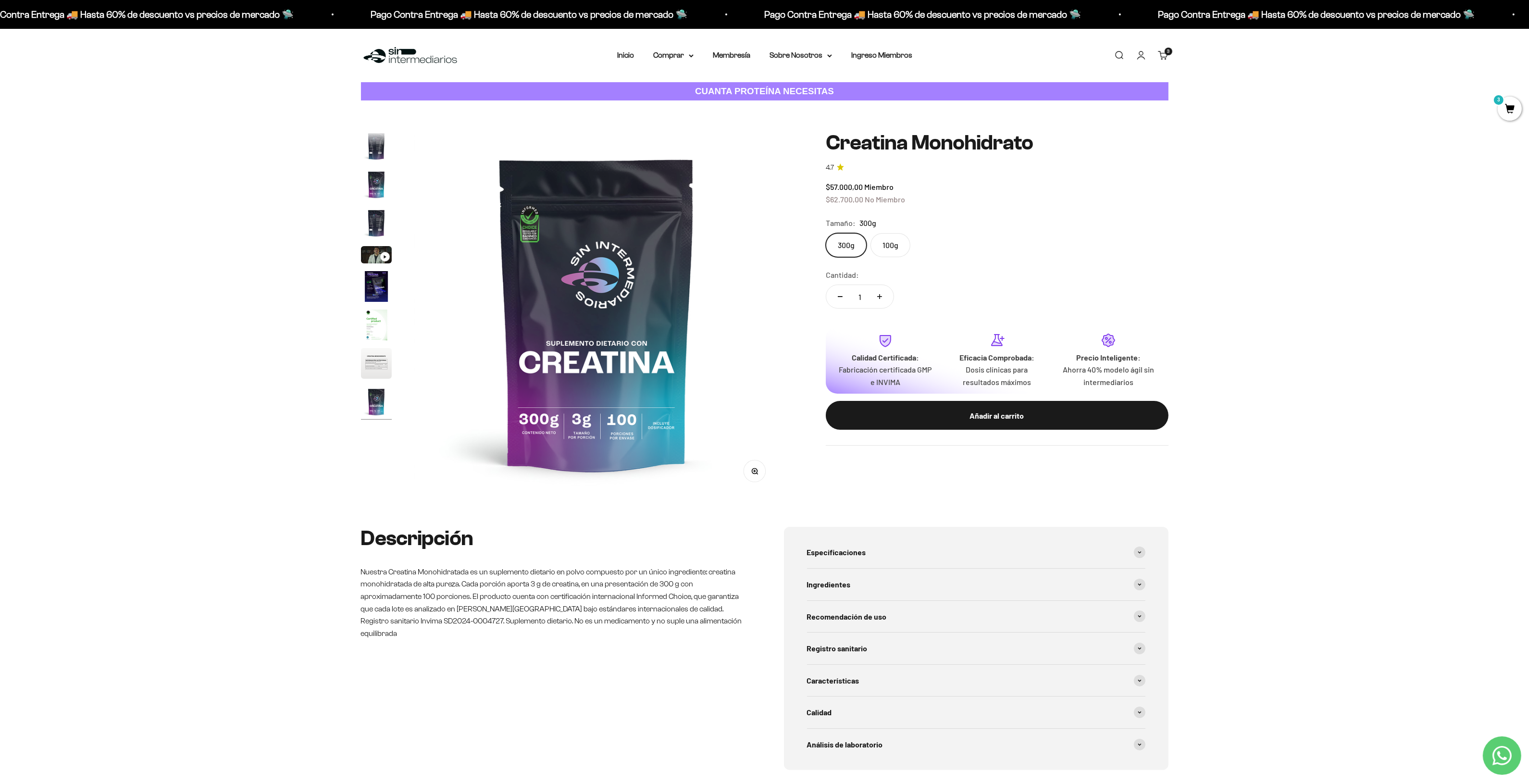
click at [883, 291] on button "Aumentar cantidad" at bounding box center [880, 296] width 28 height 23
type input "2"
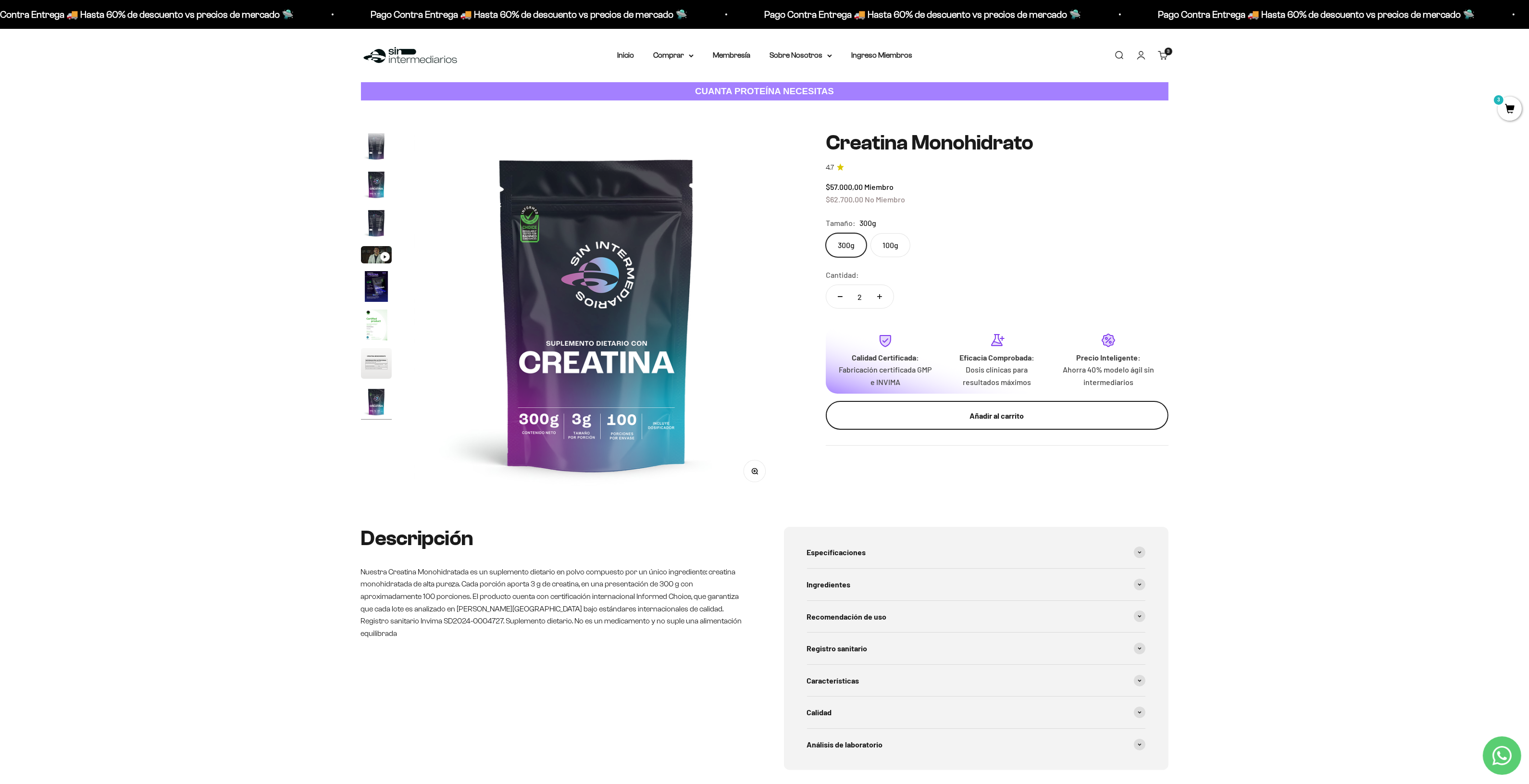
click at [993, 418] on div "Añadir al carrito" at bounding box center [997, 415] width 304 height 13
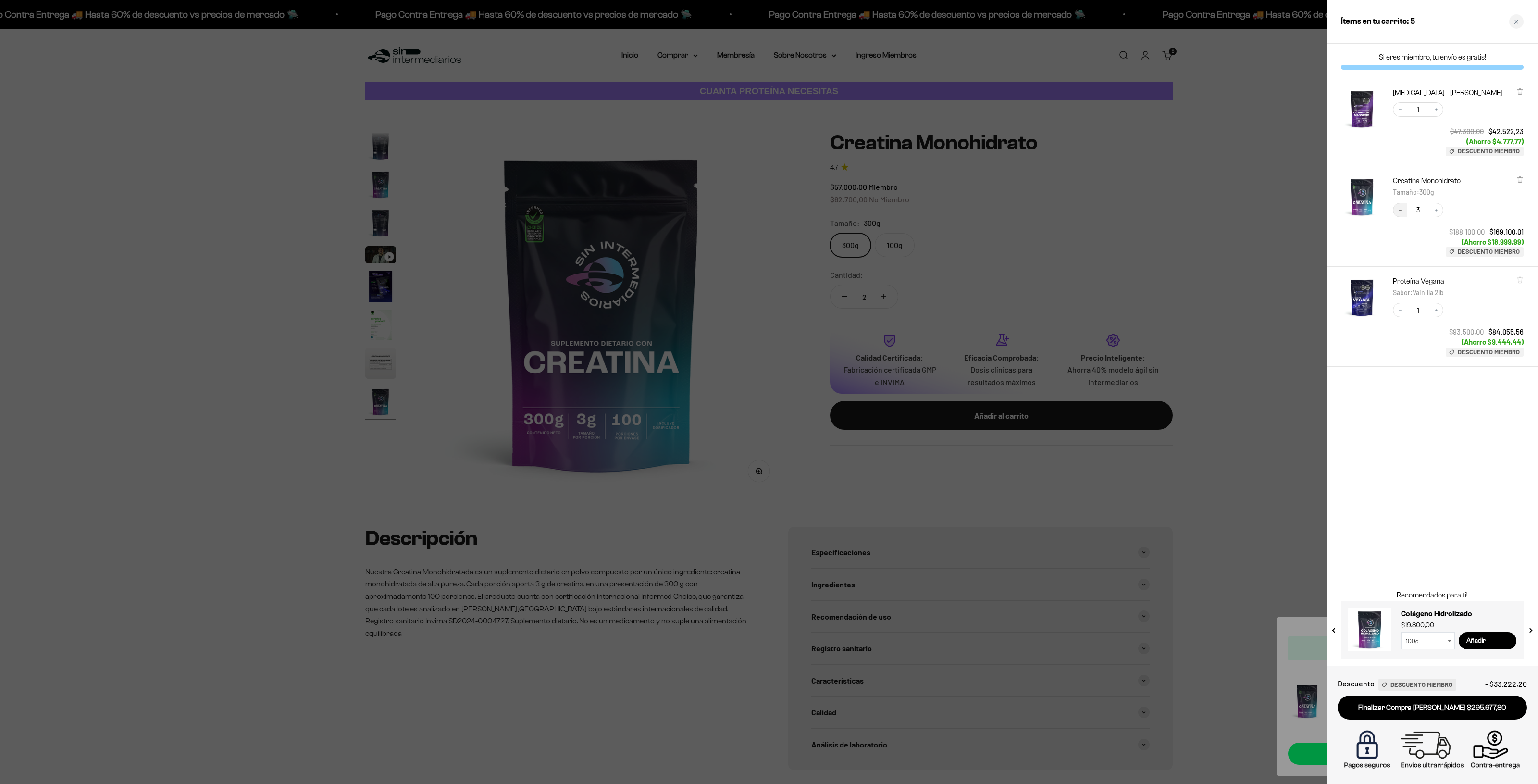
click at [1399, 207] on icon "Decrease quantity" at bounding box center [1400, 210] width 6 height 6
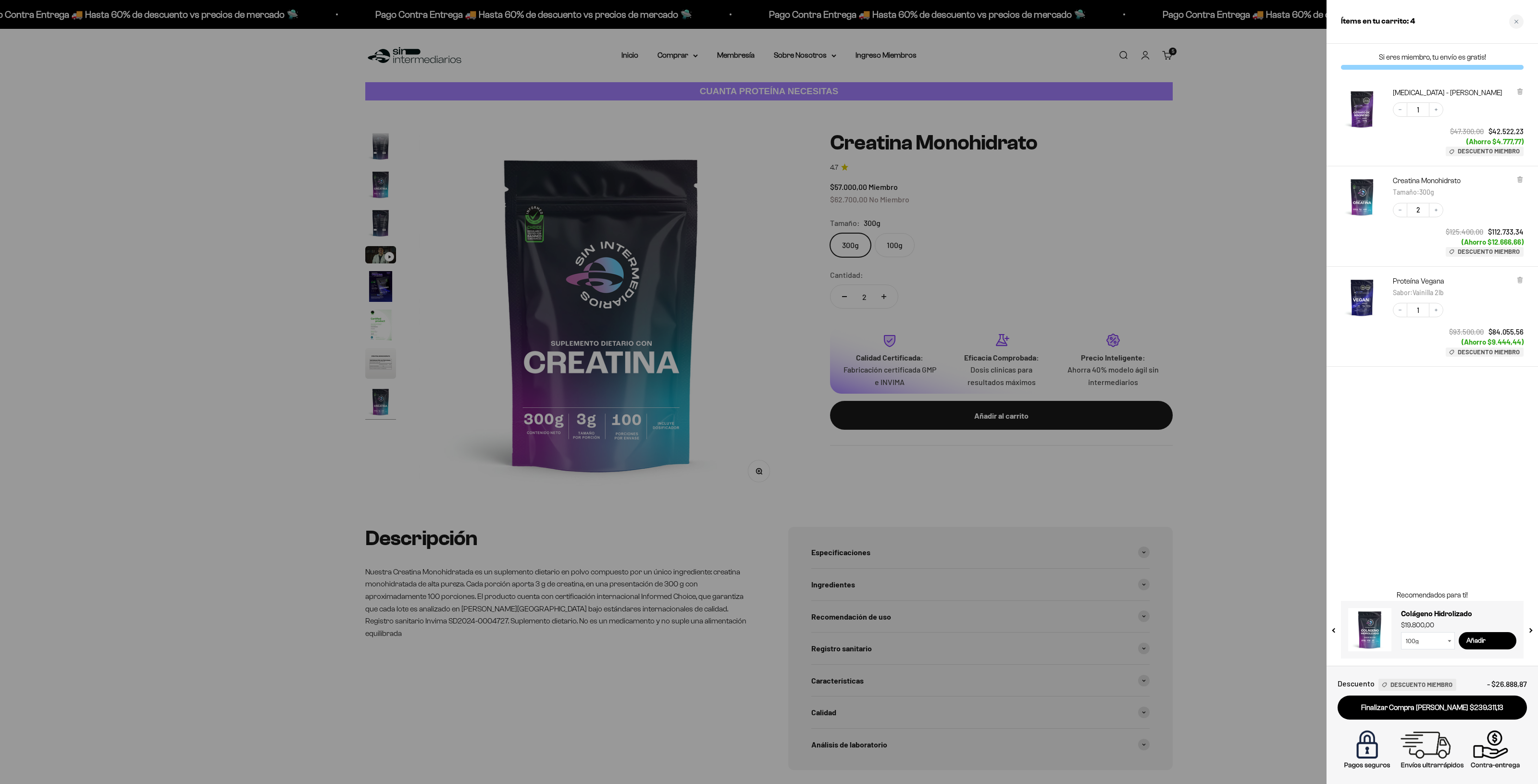
click at [1392, 326] on div "Si eres miembro, tu envío es gratis! Citrato de Magnesio - Sabor Limón Decrease…" at bounding box center [1432, 355] width 211 height 622
click at [1435, 113] on icon "Increase quantity" at bounding box center [1436, 110] width 6 height 6
click at [1414, 326] on div "Si eres miembro, tu envío es gratis! Citrato de Magnesio - Sabor Limón Decrease…" at bounding box center [1432, 355] width 211 height 622
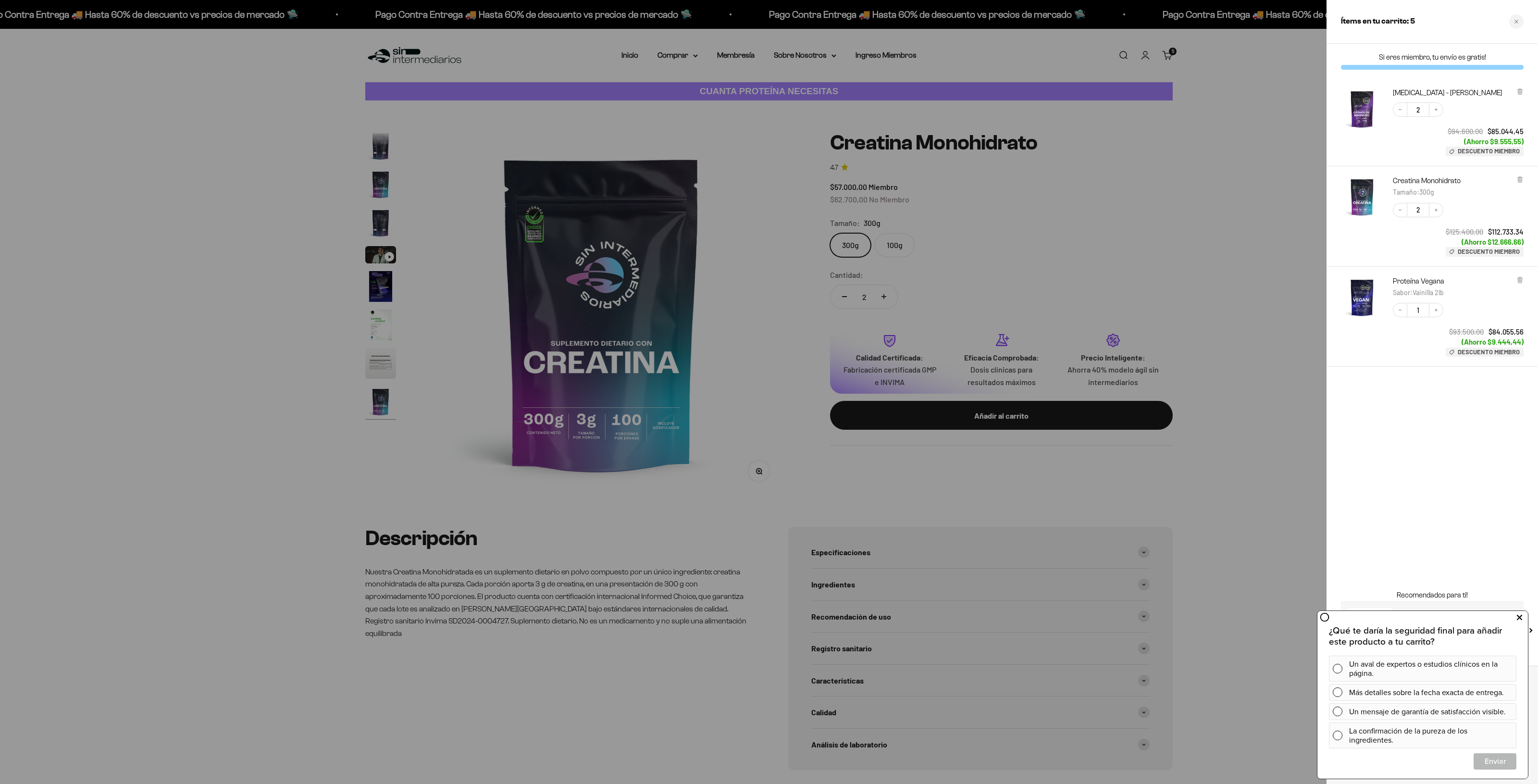
click at [1516, 613] on button at bounding box center [1519, 617] width 17 height 16
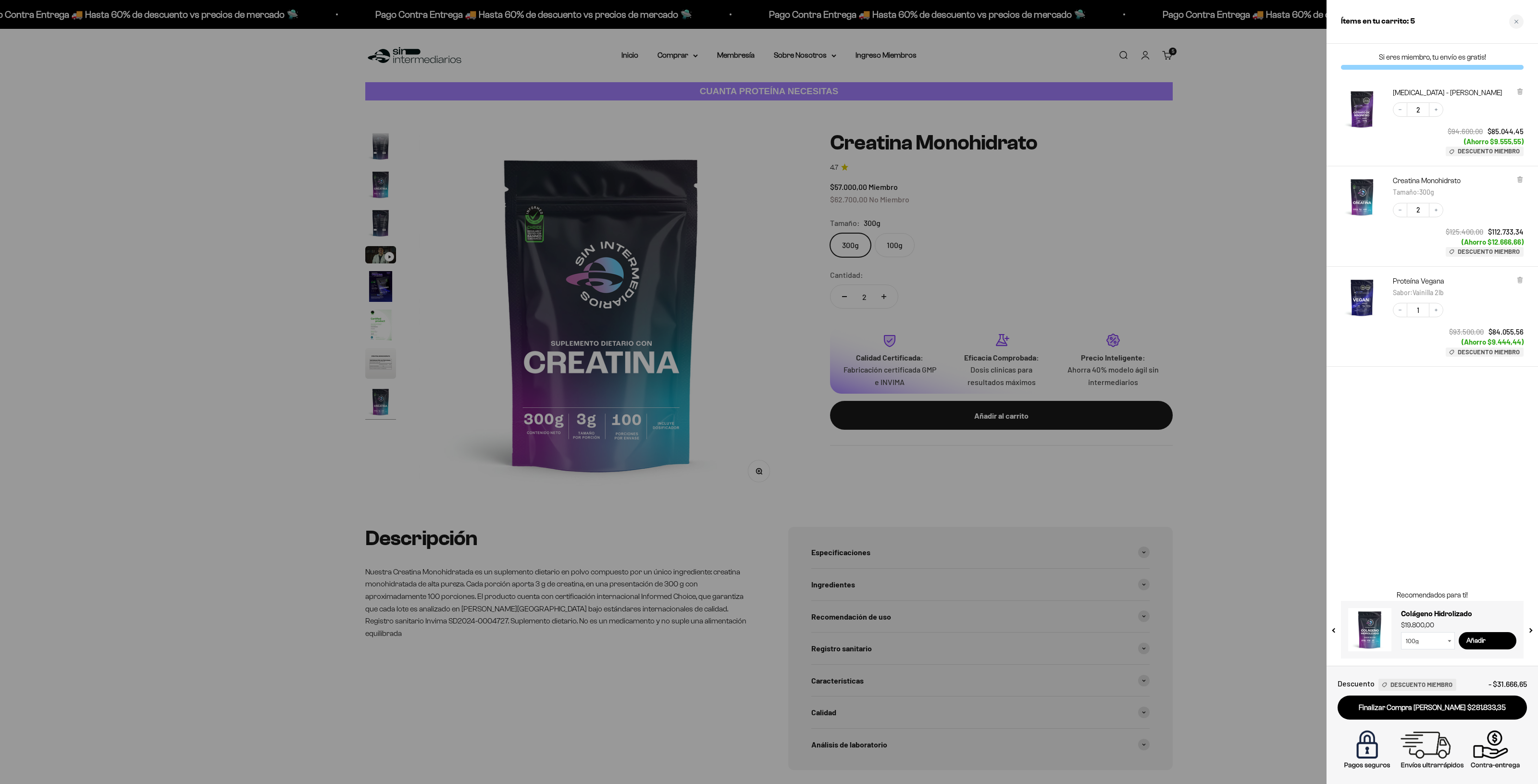
click at [1422, 518] on div "Si eres miembro, tu envío es gratis! Citrato de Magnesio - Sabor Limón Decrease…" at bounding box center [1432, 355] width 211 height 622
click at [1436, 711] on link "Finalizar Compra Segura $281.833,35" at bounding box center [1432, 708] width 189 height 24
